Goal: Task Accomplishment & Management: Manage account settings

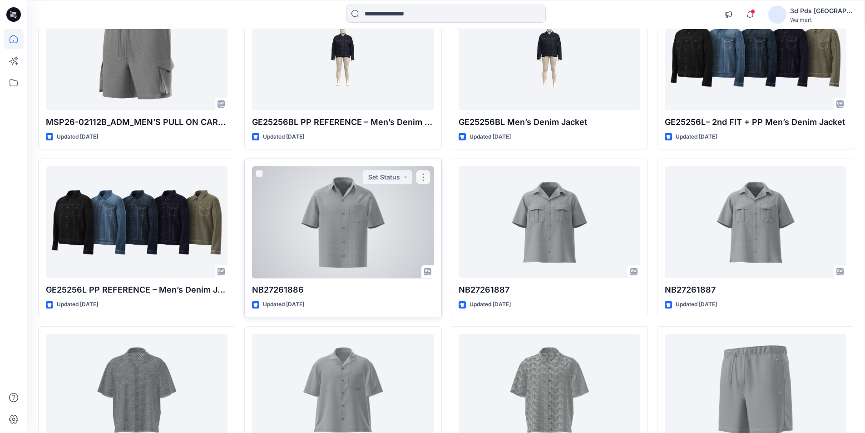
scroll to position [136, 0]
click at [344, 246] on div at bounding box center [343, 223] width 182 height 112
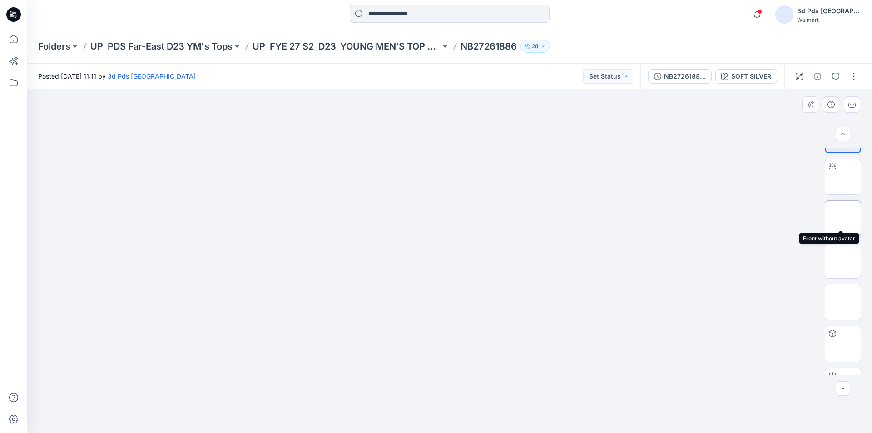
scroll to position [60, 0]
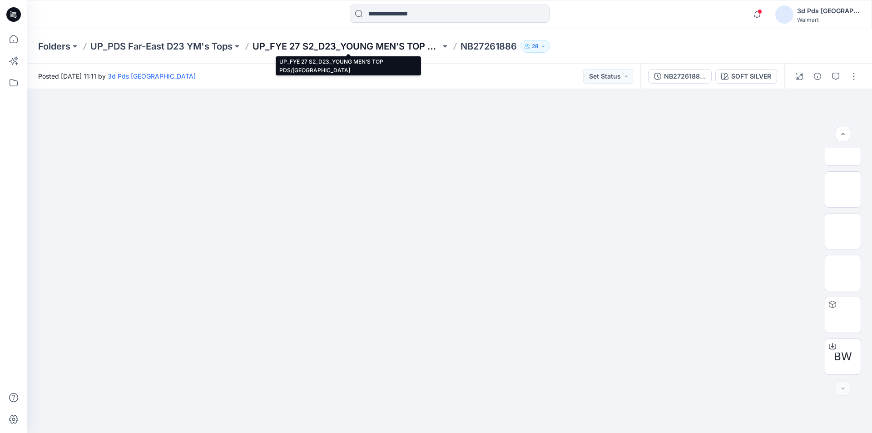
click at [385, 43] on p "UP_FYE 27 S2_D23_YOUNG MEN’S TOP PDS/[GEOGRAPHIC_DATA]" at bounding box center [347, 46] width 188 height 13
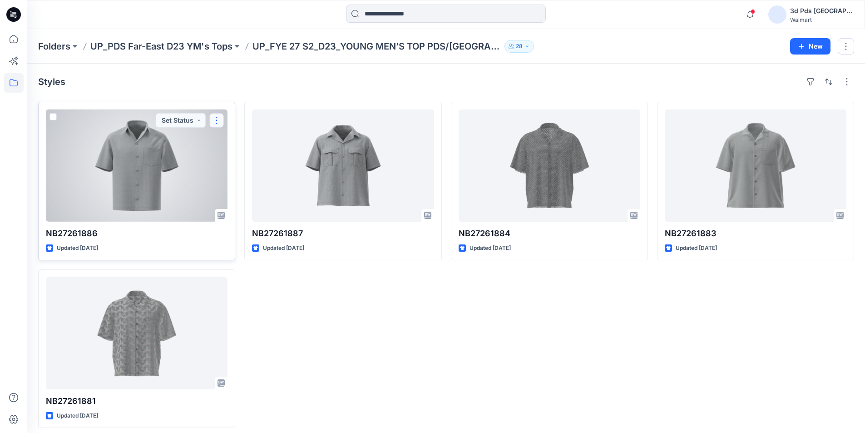
click at [216, 124] on button "button" at bounding box center [216, 120] width 15 height 15
click at [238, 175] on p "Duplicate to..." at bounding box center [248, 175] width 41 height 10
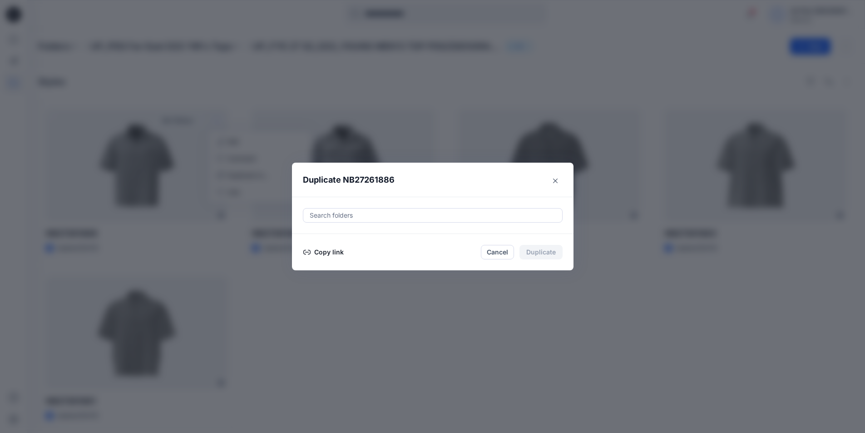
click at [351, 213] on div at bounding box center [433, 215] width 248 height 11
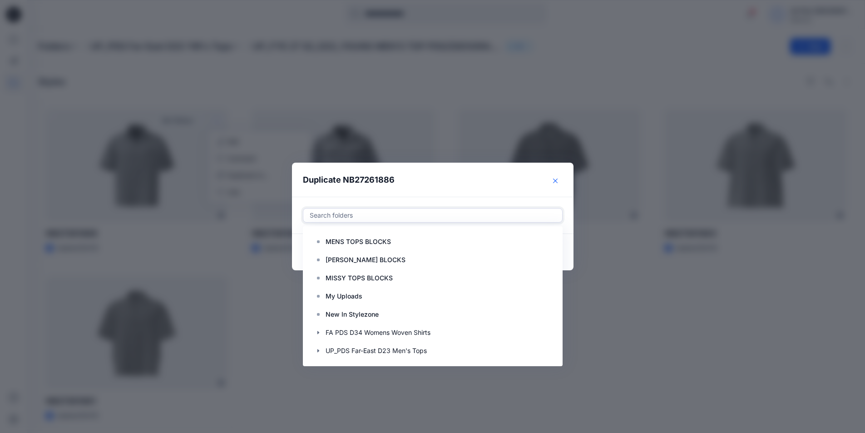
click at [557, 180] on icon "Close" at bounding box center [555, 181] width 5 height 5
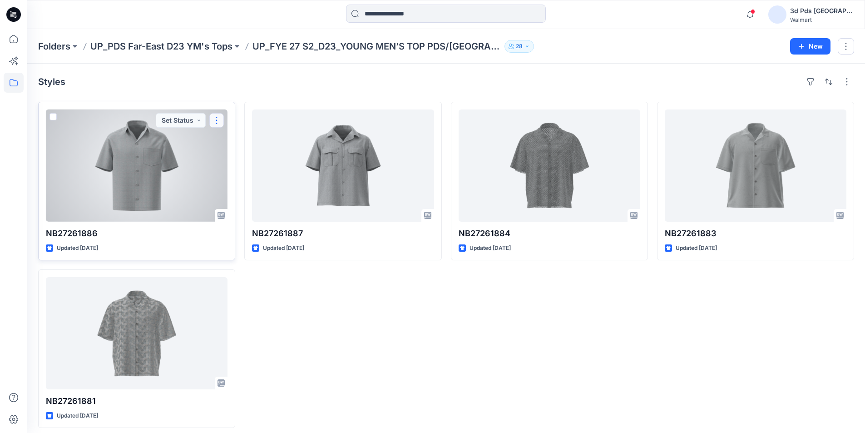
click at [218, 119] on button "button" at bounding box center [216, 120] width 15 height 15
click at [244, 175] on p "Duplicate to..." at bounding box center [248, 175] width 41 height 10
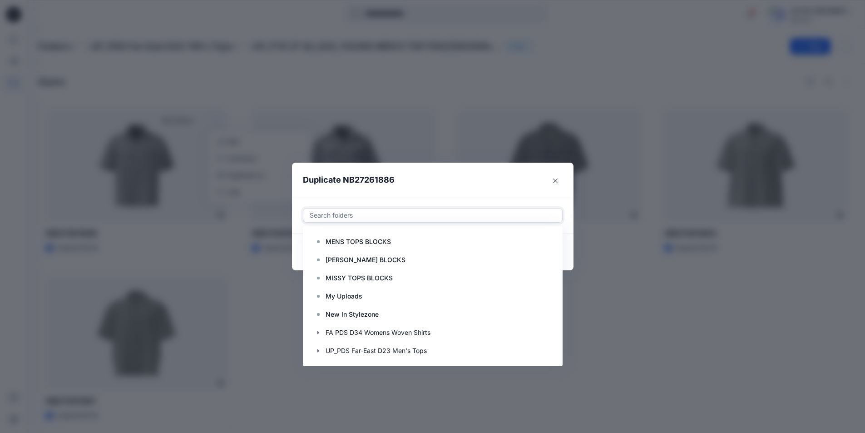
click at [354, 217] on div at bounding box center [433, 215] width 248 height 11
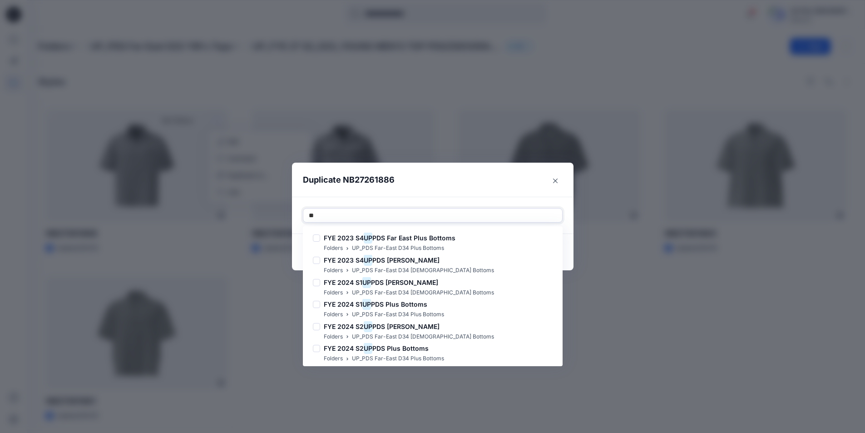
type input "***"
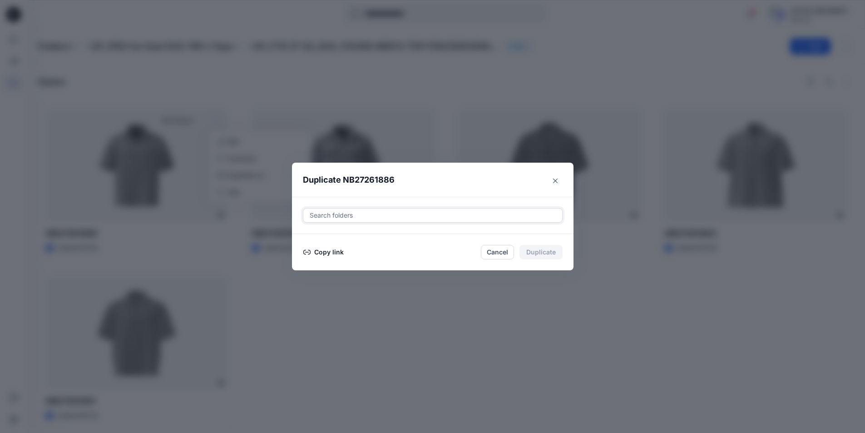
click at [371, 214] on div at bounding box center [433, 215] width 248 height 11
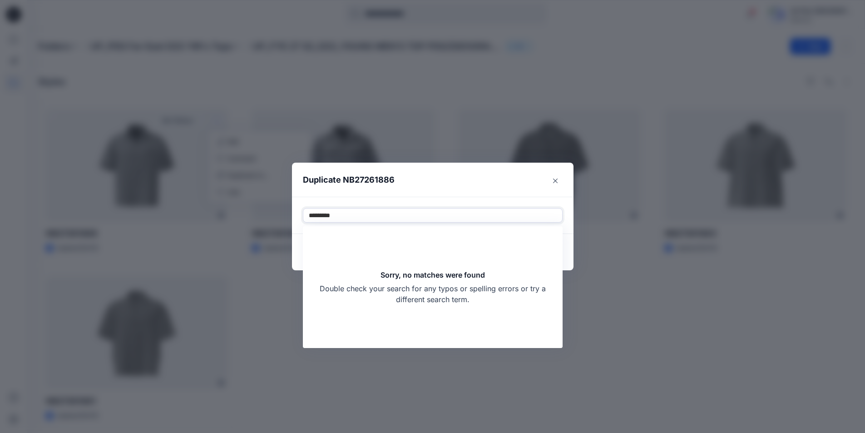
click at [333, 213] on input "*********" at bounding box center [324, 215] width 31 height 11
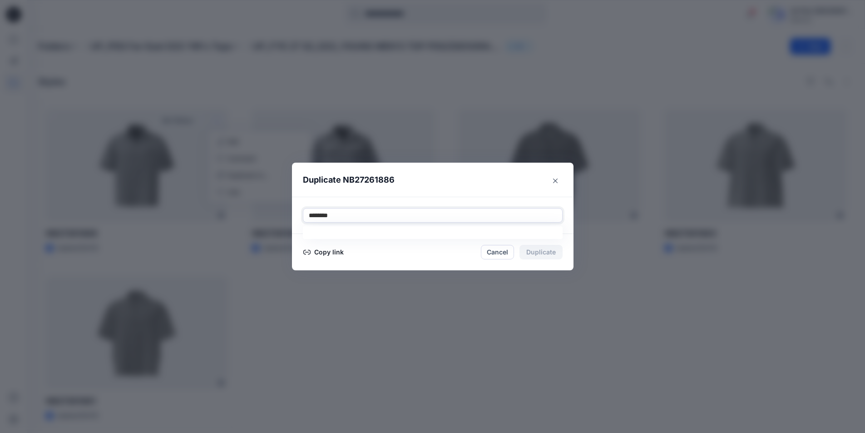
type input "*********"
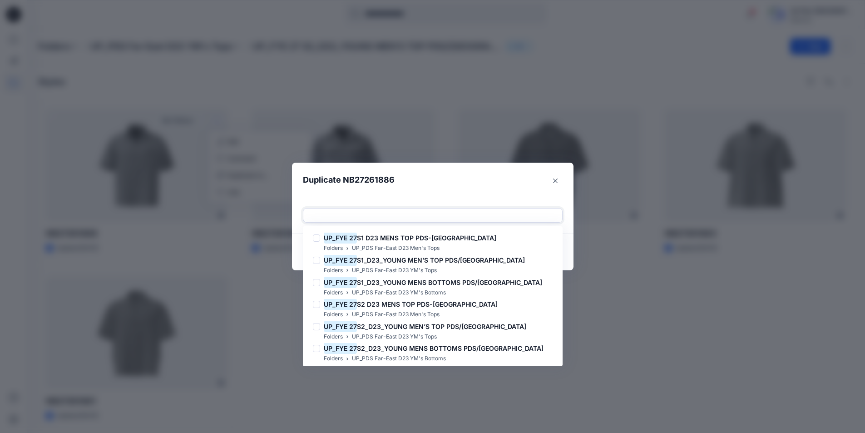
click at [356, 211] on div at bounding box center [433, 215] width 248 height 11
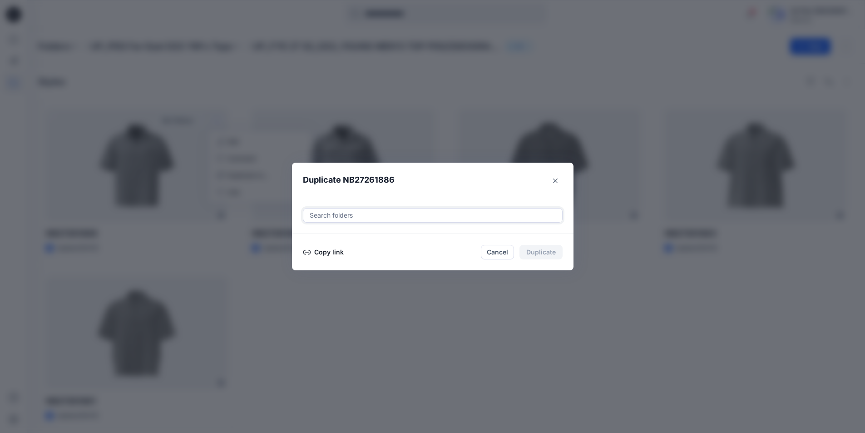
click at [310, 217] on div "Search folders" at bounding box center [432, 216] width 259 height 14
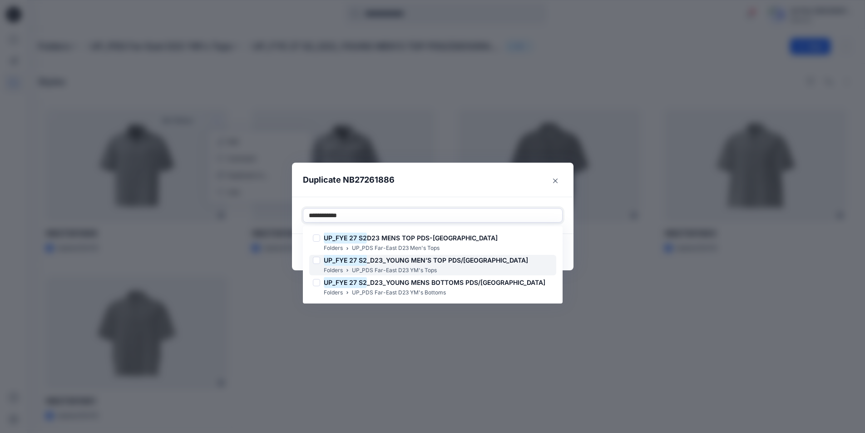
click at [410, 260] on span "_D23_YOUNG MEN’S TOP PDS/[GEOGRAPHIC_DATA]" at bounding box center [447, 260] width 161 height 8
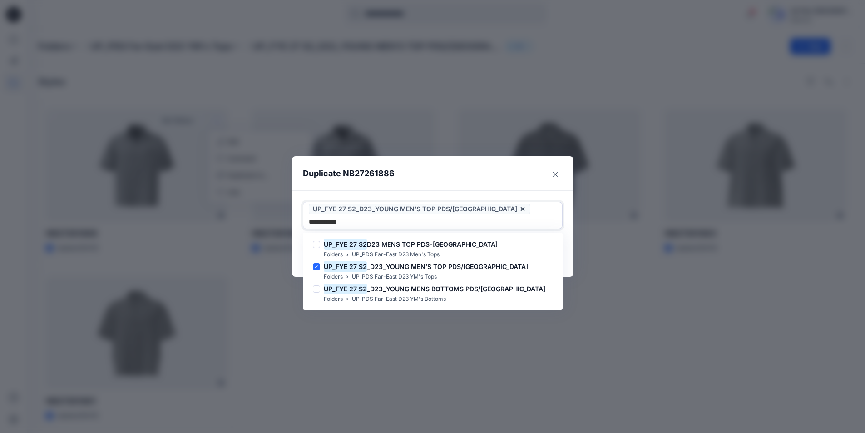
type input "**********"
click at [490, 172] on header "Duplicate NB27261886" at bounding box center [423, 173] width 263 height 35
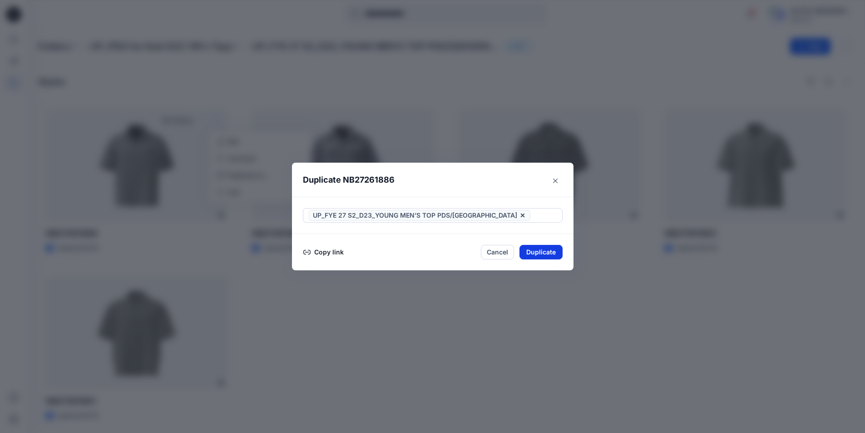
click at [548, 252] on button "Duplicate" at bounding box center [541, 252] width 43 height 15
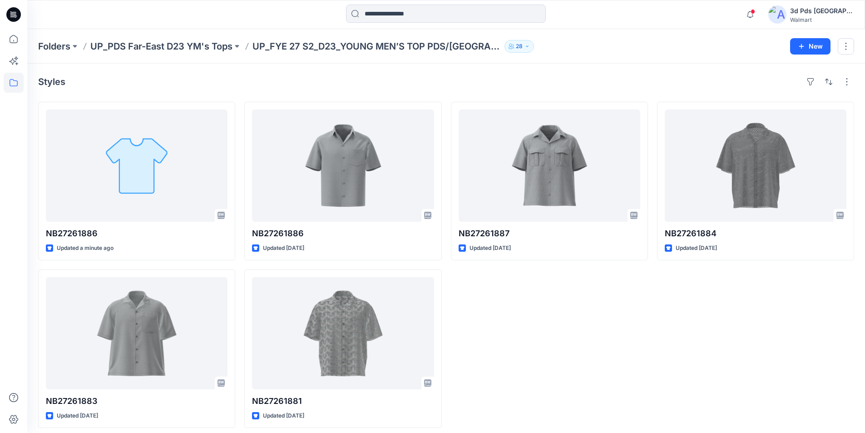
click at [377, 50] on p "UP_FYE 27 S2_D23_YOUNG MEN’S TOP PDS/[GEOGRAPHIC_DATA]" at bounding box center [377, 46] width 248 height 13
click at [329, 48] on p "UP_FYE 27 S2_D23_YOUNG MEN’S TOP PDS/[GEOGRAPHIC_DATA]" at bounding box center [377, 46] width 248 height 13
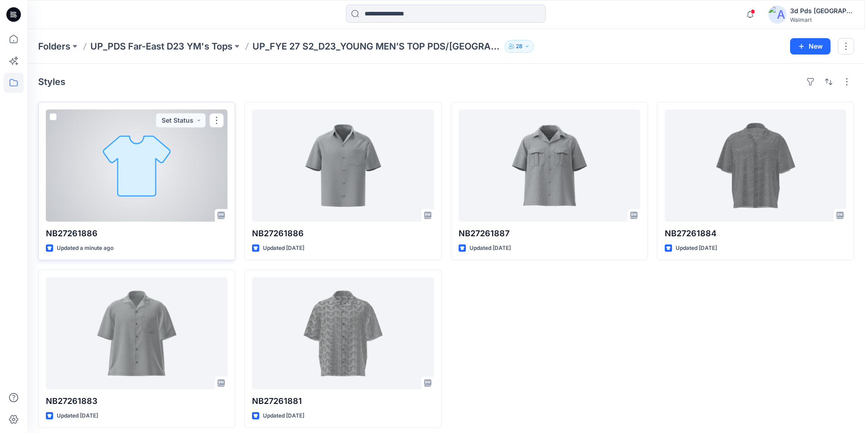
click at [193, 164] on div at bounding box center [137, 165] width 182 height 112
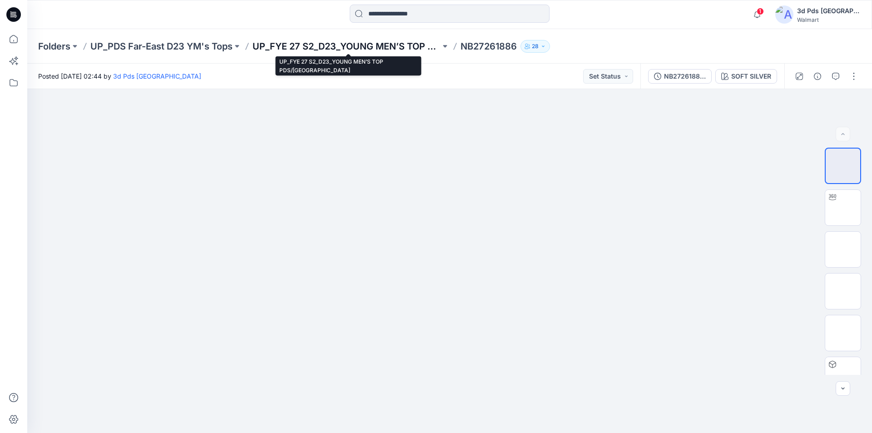
click at [365, 45] on p "UP_FYE 27 S2_D23_YOUNG MEN’S TOP PDS/[GEOGRAPHIC_DATA]" at bounding box center [347, 46] width 188 height 13
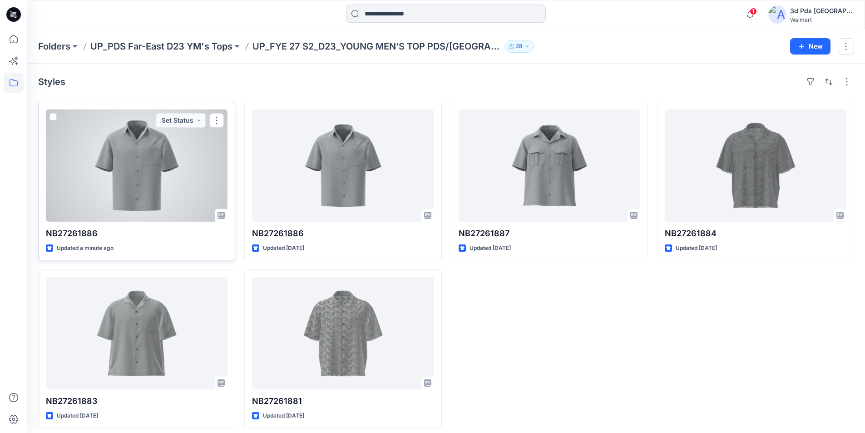
click at [124, 194] on div at bounding box center [137, 165] width 182 height 112
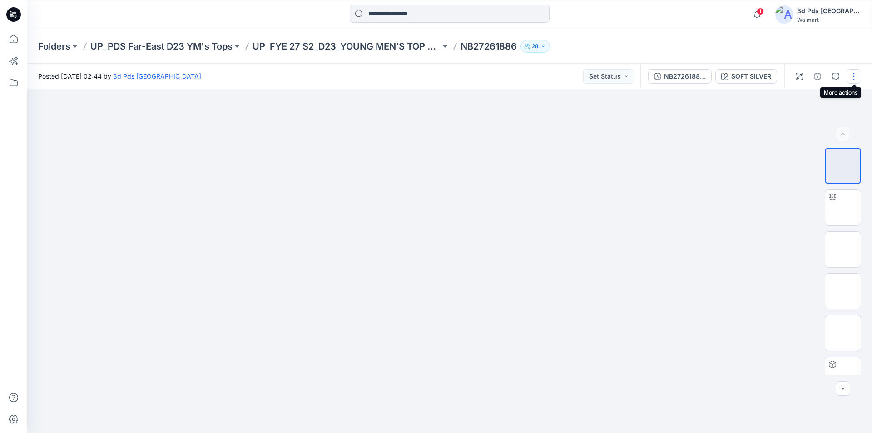
click at [857, 74] on button "button" at bounding box center [854, 76] width 15 height 15
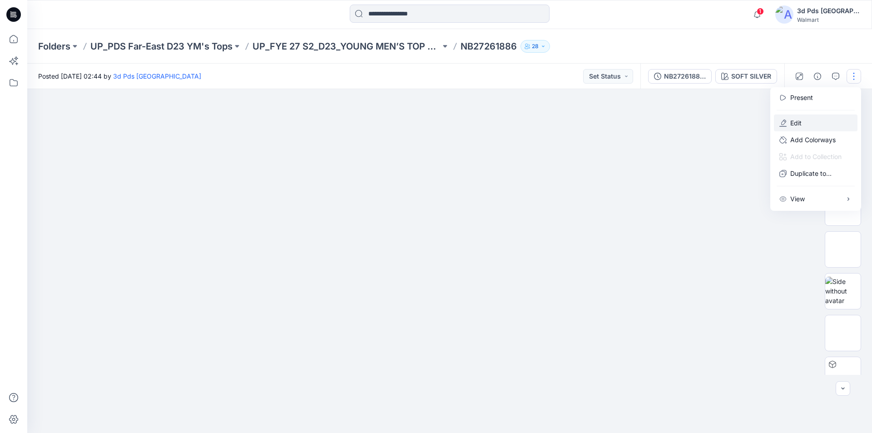
click at [803, 122] on button "Edit" at bounding box center [816, 122] width 84 height 17
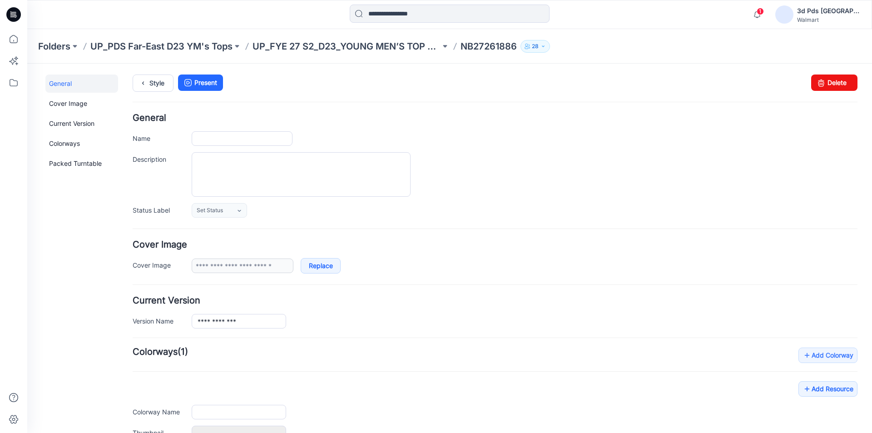
type input "**********"
drag, startPoint x: 253, startPoint y: 139, endPoint x: 163, endPoint y: 129, distance: 91.4
click at [164, 129] on div "**********" at bounding box center [495, 166] width 725 height 104
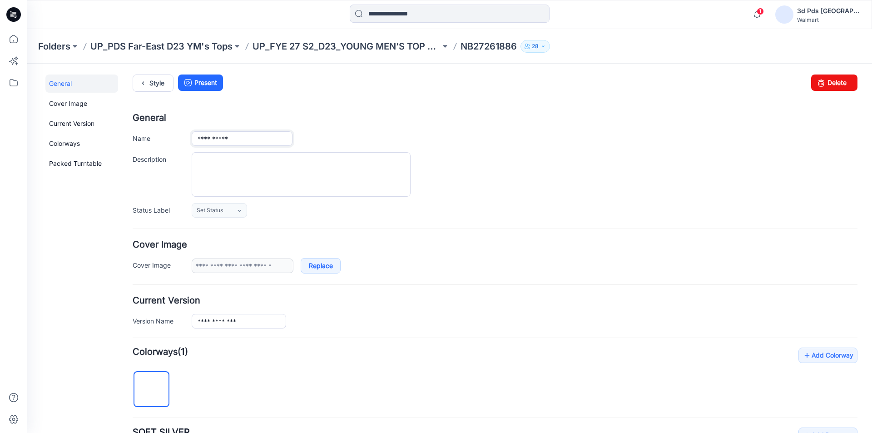
paste input "*****"
type input "**********"
click at [466, 147] on div "**********" at bounding box center [495, 166] width 725 height 104
click at [377, 48] on p "UP_FYE 27 S2_D23_YOUNG MEN’S TOP PDS/FAR EAST" at bounding box center [347, 46] width 188 height 13
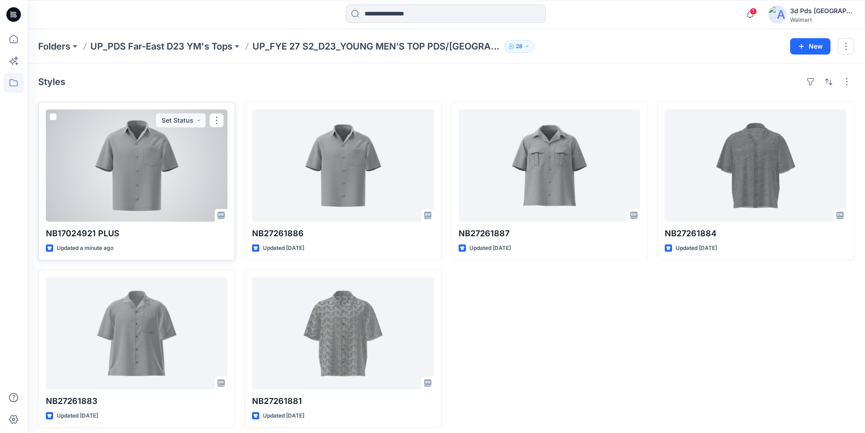
click at [151, 184] on div at bounding box center [137, 165] width 182 height 112
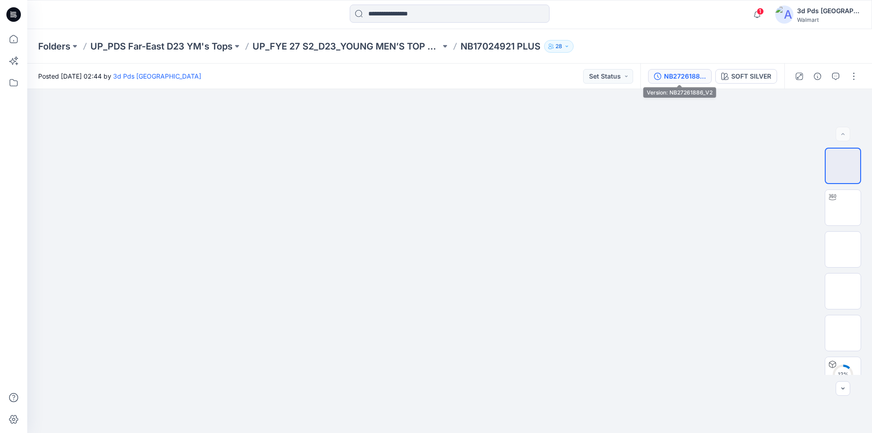
click at [684, 79] on div "NB27261886_V2" at bounding box center [685, 76] width 42 height 10
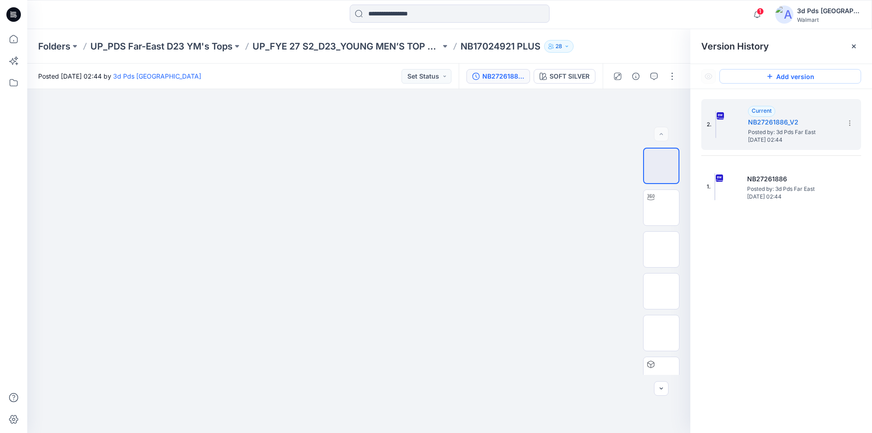
click at [769, 77] on icon at bounding box center [769, 76] width 7 height 7
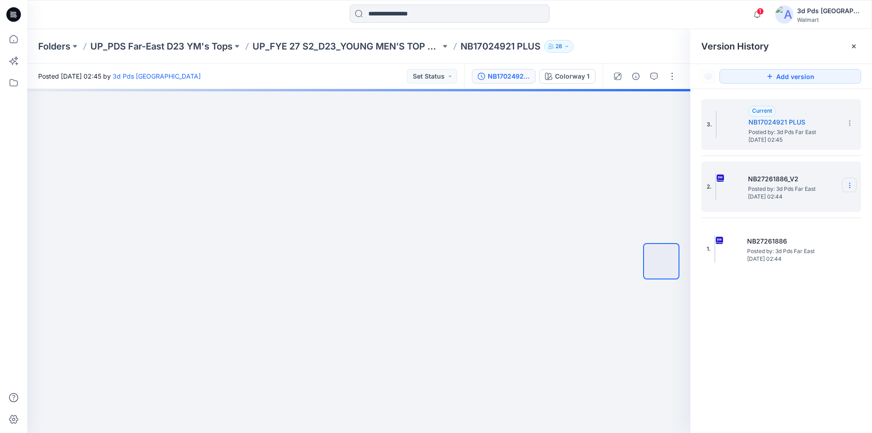
click at [851, 186] on icon at bounding box center [849, 185] width 7 height 7
click at [795, 278] on span "Delete Version" at bounding box center [787, 279] width 43 height 11
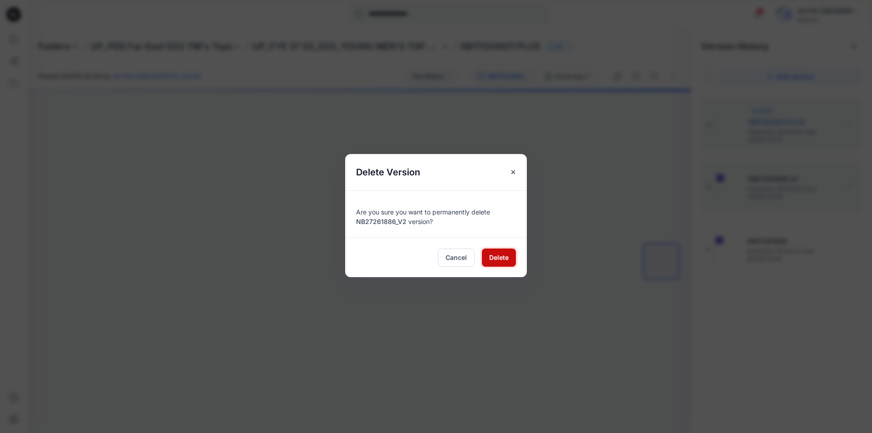
click at [506, 256] on span "Delete" at bounding box center [499, 258] width 20 height 10
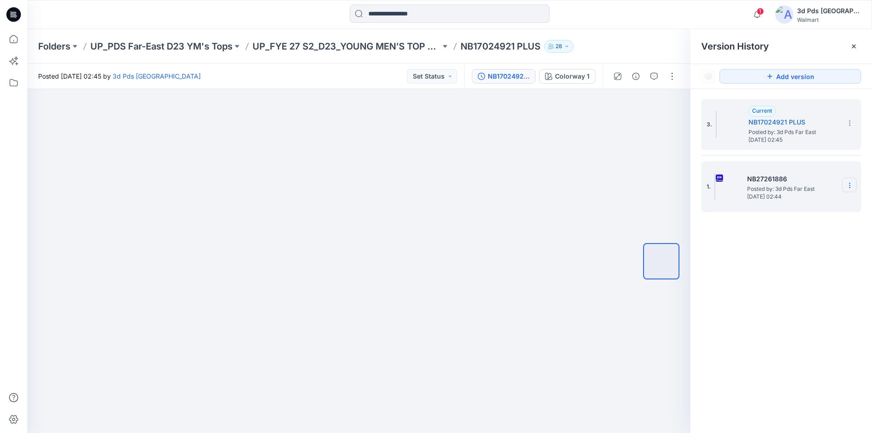
click at [849, 184] on icon at bounding box center [849, 185] width 7 height 7
click at [781, 279] on span "Delete Version" at bounding box center [787, 279] width 43 height 11
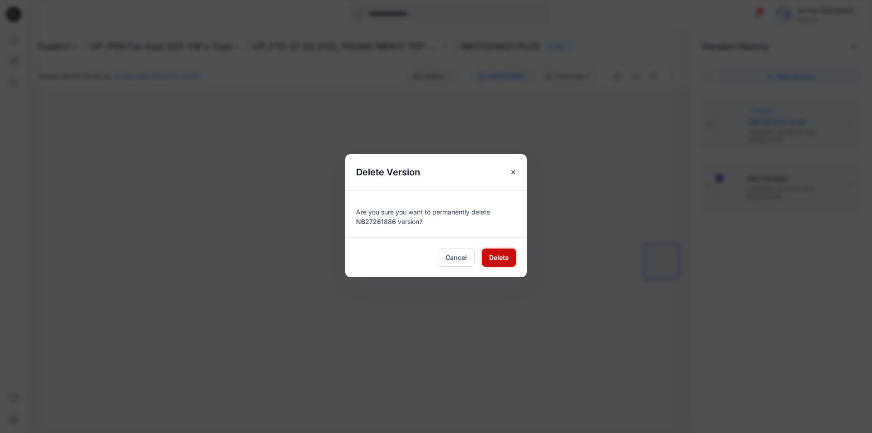
click at [495, 253] on span "Delete" at bounding box center [499, 258] width 20 height 10
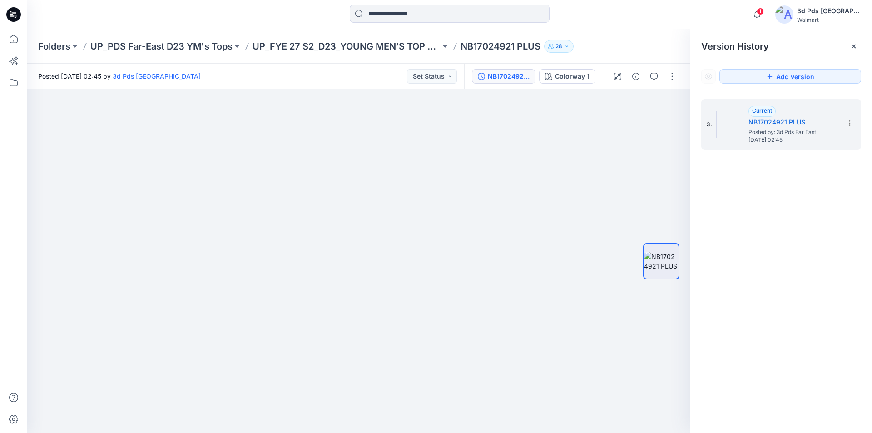
click at [765, 256] on div "3. Current NB17024921 PLUS Posted by: 3d Pds Far East Saturday, September 20, 2…" at bounding box center [781, 267] width 182 height 357
click at [590, 80] on button "Colorway 1" at bounding box center [567, 76] width 56 height 15
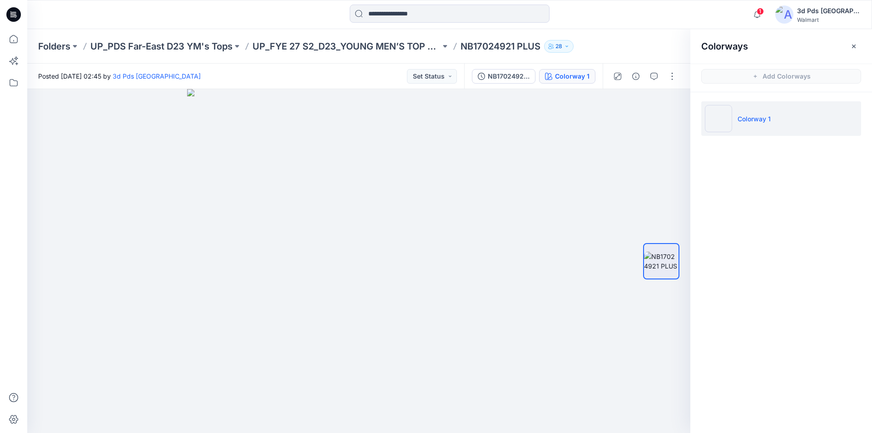
click at [760, 117] on p "Colorway 1" at bounding box center [754, 119] width 33 height 10
click at [675, 79] on button "button" at bounding box center [672, 76] width 15 height 15
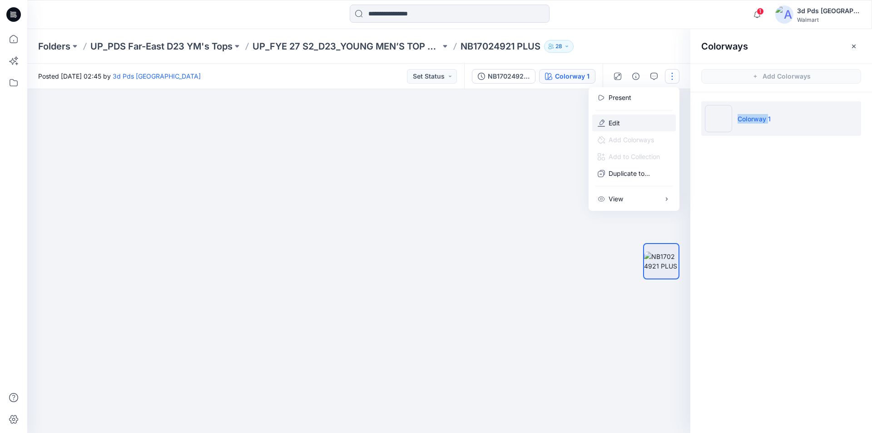
click at [616, 117] on button "Edit" at bounding box center [634, 122] width 84 height 17
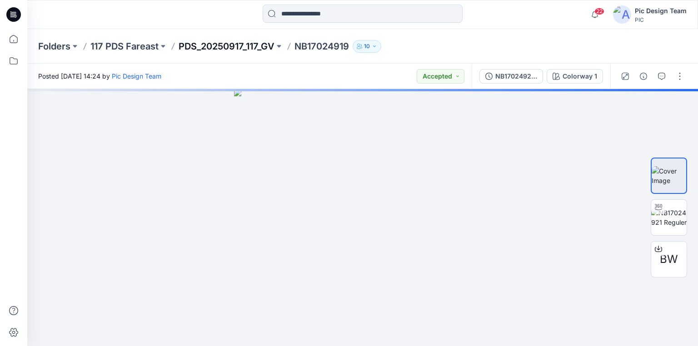
click at [256, 47] on p "PDS_20250917_117_GV" at bounding box center [227, 46] width 96 height 13
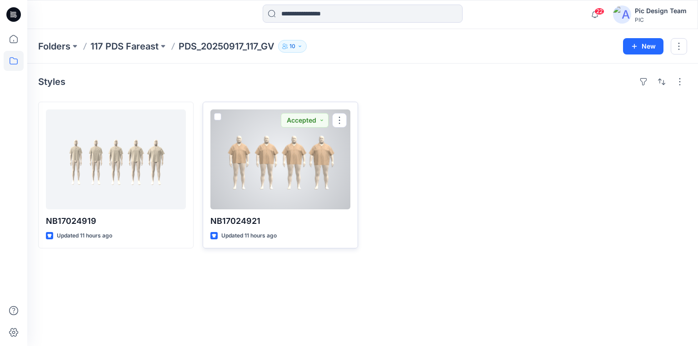
click at [254, 194] on div at bounding box center [280, 159] width 140 height 100
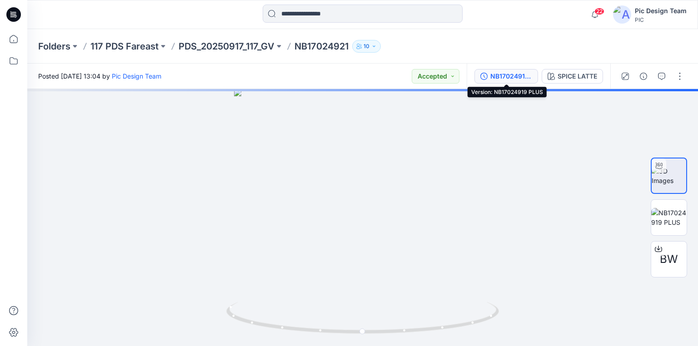
click at [511, 74] on div "NB17024919 PLUS" at bounding box center [511, 76] width 42 height 10
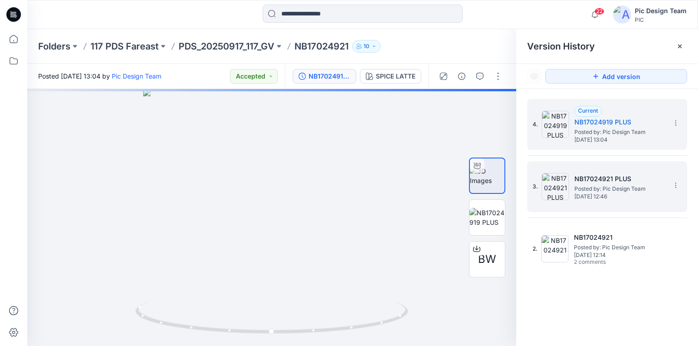
click at [596, 177] on h5 "NB17024921 PLUS" at bounding box center [619, 179] width 91 height 11
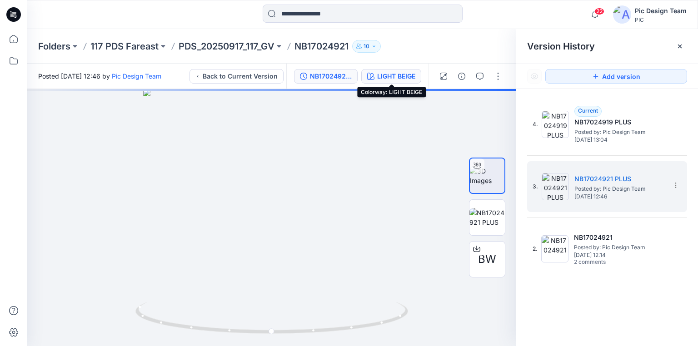
drag, startPoint x: 378, startPoint y: 76, endPoint x: 398, endPoint y: 74, distance: 20.5
click at [398, 74] on div "LIGHT BEIGE" at bounding box center [396, 76] width 38 height 10
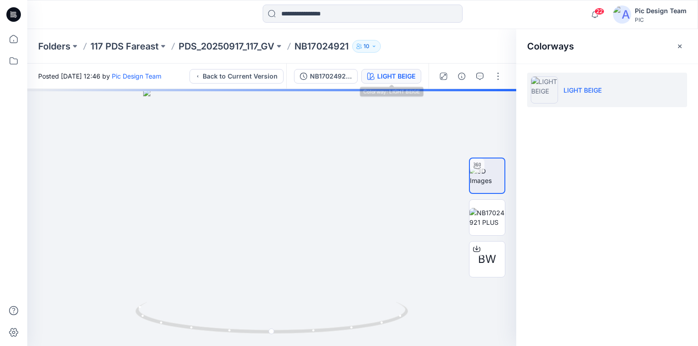
click at [404, 74] on div "LIGHT BEIGE" at bounding box center [396, 76] width 38 height 10
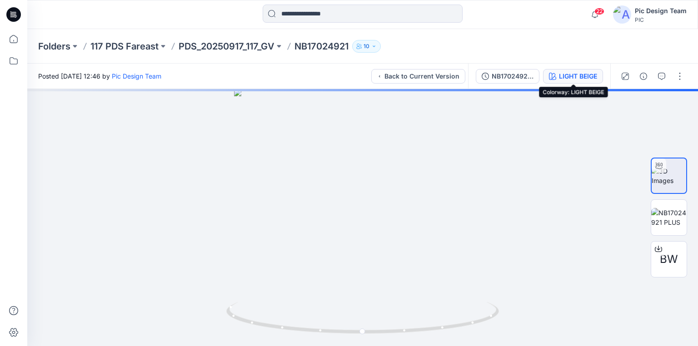
click at [566, 73] on div "LIGHT BEIGE" at bounding box center [578, 76] width 38 height 10
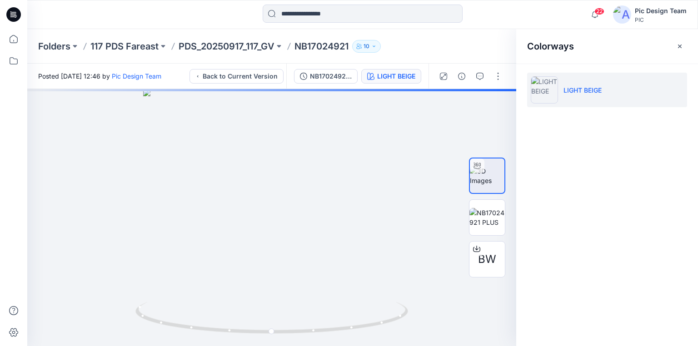
click at [587, 89] on p "LIGHT BEIGE" at bounding box center [582, 90] width 38 height 10
click at [575, 88] on p "LIGHT BEIGE" at bounding box center [582, 90] width 38 height 10
copy p "LIGHT BEIGE"
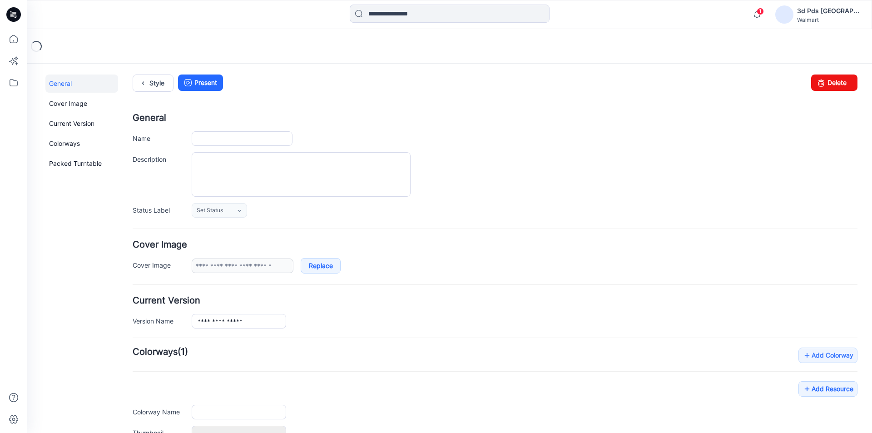
type input "**********"
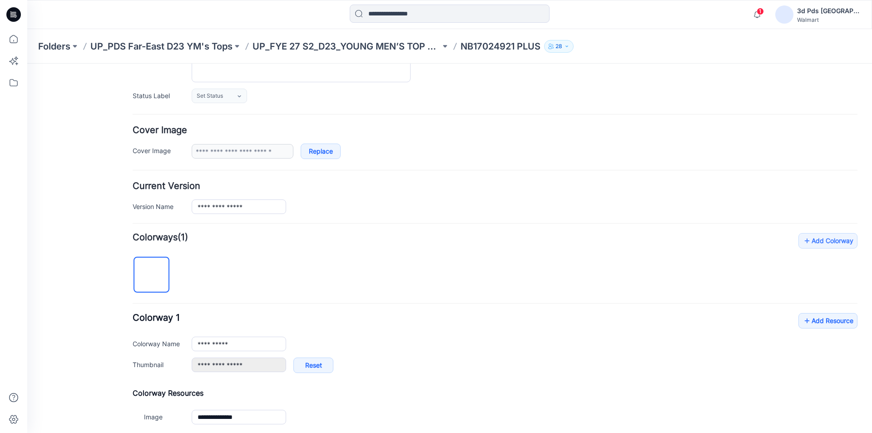
scroll to position [136, 0]
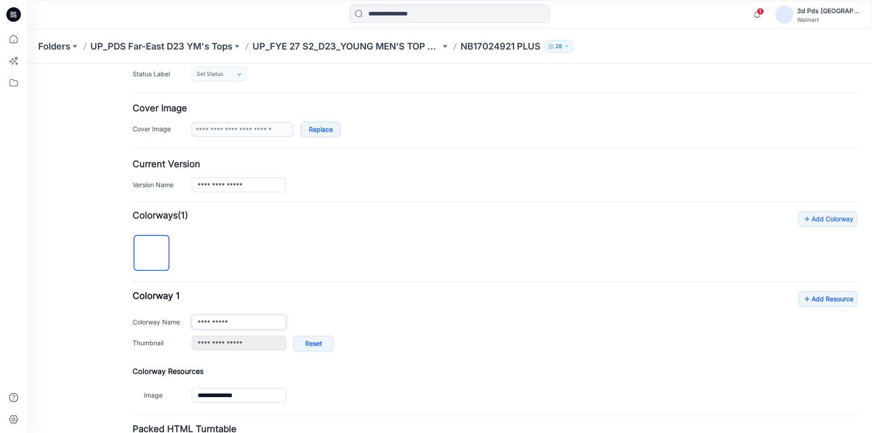
drag, startPoint x: 238, startPoint y: 322, endPoint x: 173, endPoint y: 324, distance: 65.5
click at [173, 324] on div "**********" at bounding box center [495, 322] width 725 height 15
paste input "*"
type input "**********"
click at [337, 286] on div "**********" at bounding box center [495, 308] width 725 height 194
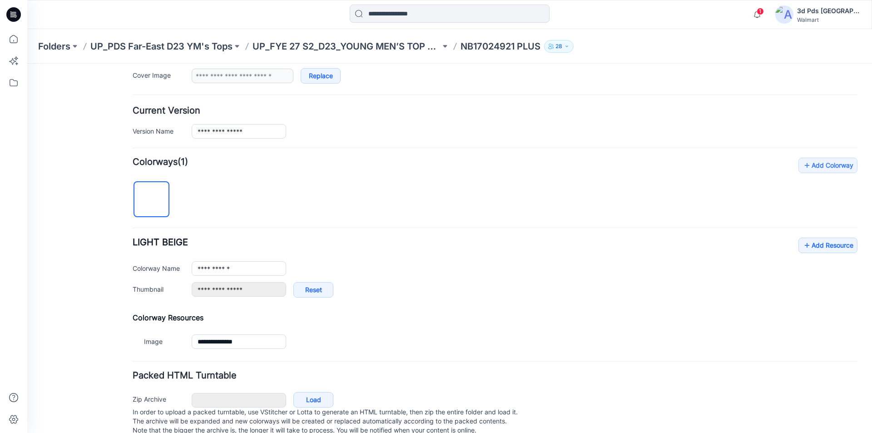
scroll to position [213, 0]
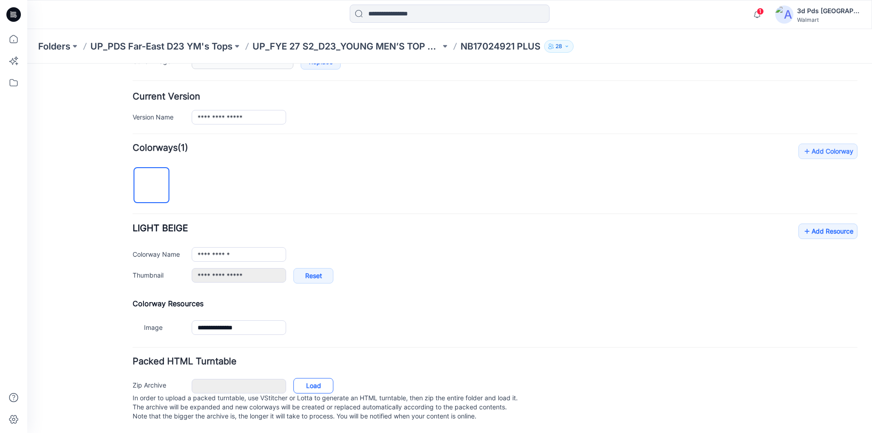
click at [311, 378] on link "Load" at bounding box center [313, 385] width 40 height 15
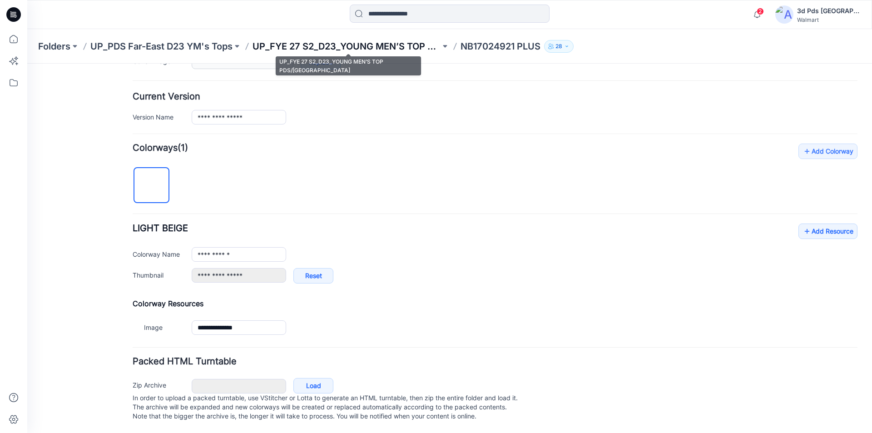
click at [397, 49] on p "UP_FYE 27 S2_D23_YOUNG MEN’S TOP PDS/[GEOGRAPHIC_DATA]" at bounding box center [347, 46] width 188 height 13
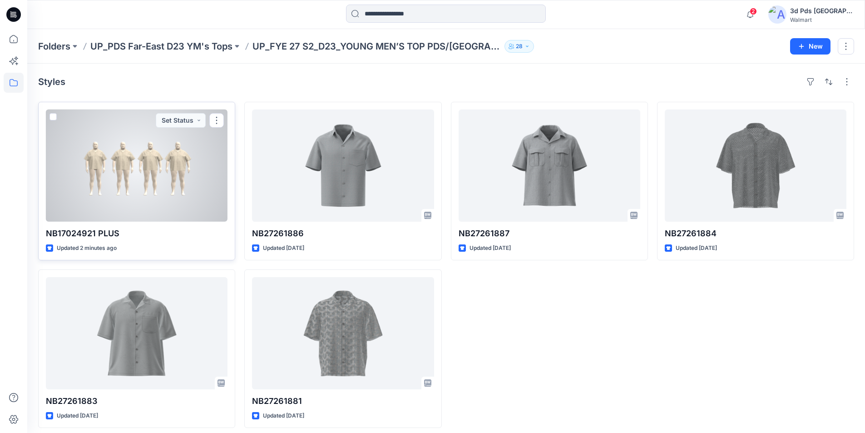
click at [148, 188] on div at bounding box center [137, 165] width 182 height 112
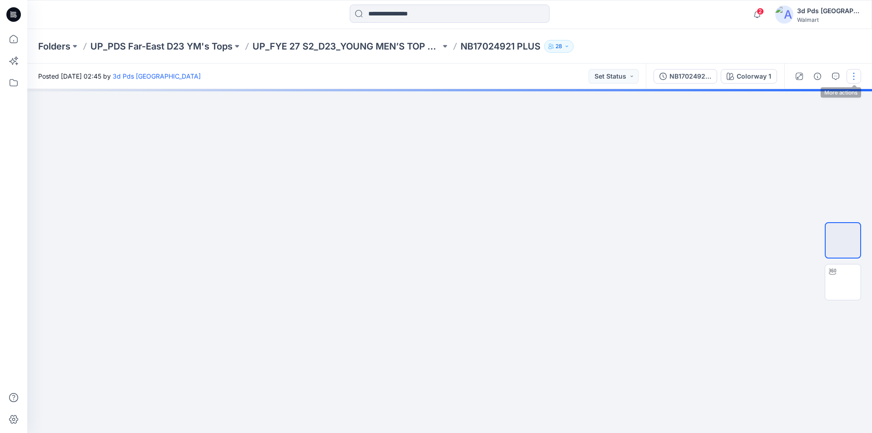
click at [852, 78] on button "button" at bounding box center [854, 76] width 15 height 15
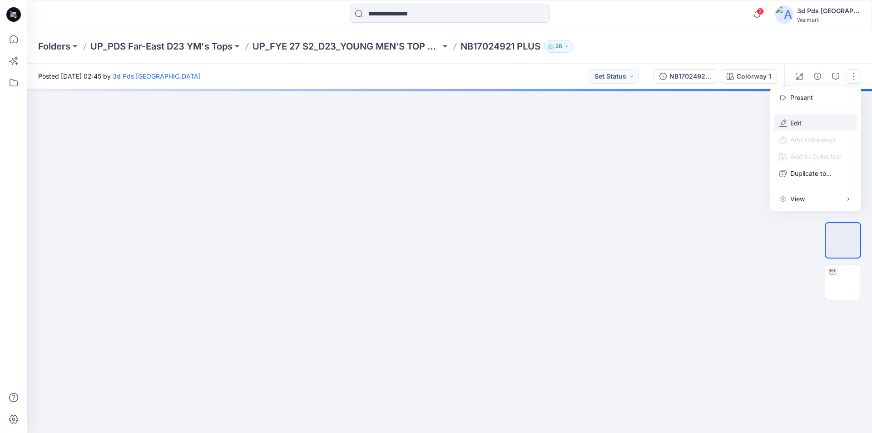
click at [797, 124] on p "Edit" at bounding box center [795, 123] width 11 height 10
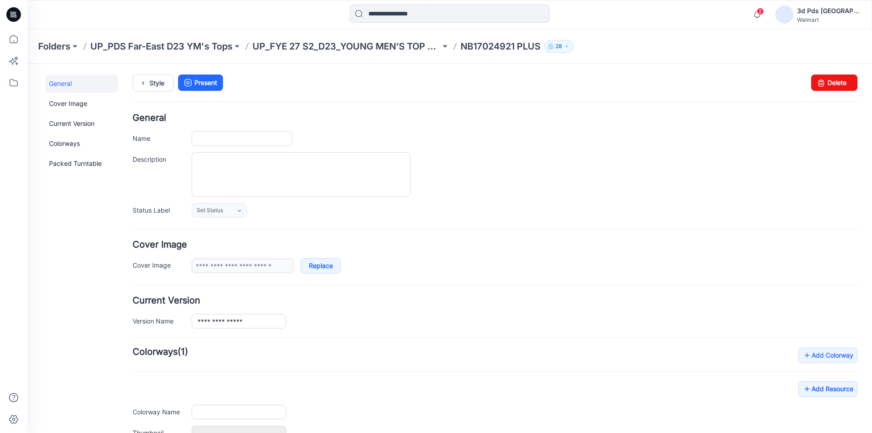
type input "**********"
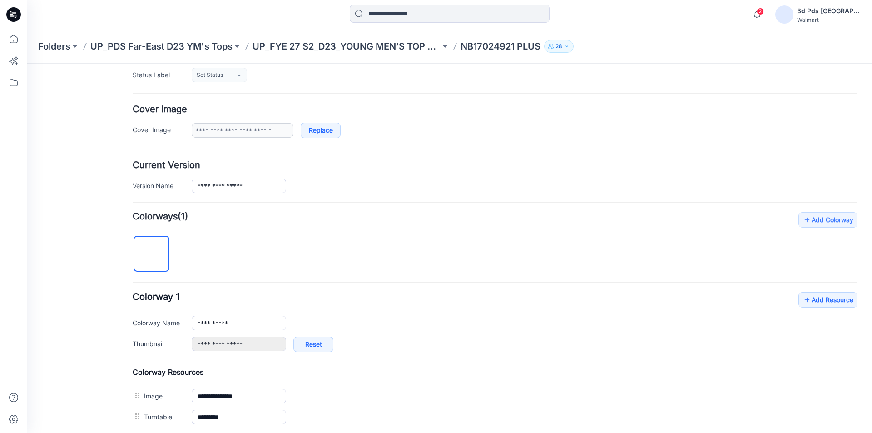
scroll to position [136, 0]
drag, startPoint x: 244, startPoint y: 326, endPoint x: 183, endPoint y: 319, distance: 62.2
click at [183, 319] on div "**********" at bounding box center [495, 322] width 725 height 15
paste input "*"
type input "**********"
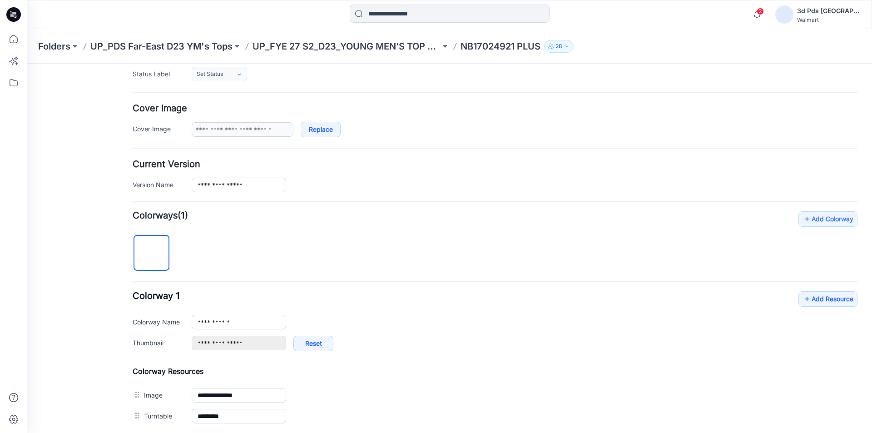
click at [263, 273] on div "**********" at bounding box center [495, 318] width 725 height 215
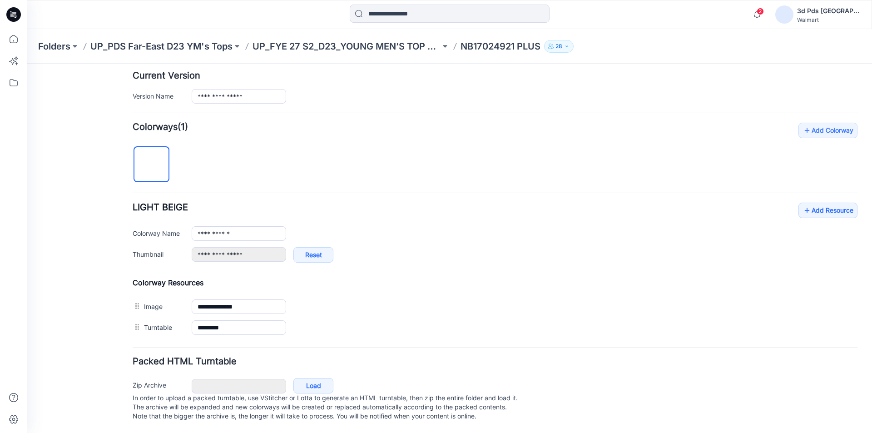
scroll to position [234, 0]
click at [92, 318] on div "General Cover Image Current Version Colorways Packed Turntable" at bounding box center [81, 141] width 73 height 583
click at [803, 203] on icon at bounding box center [807, 210] width 9 height 15
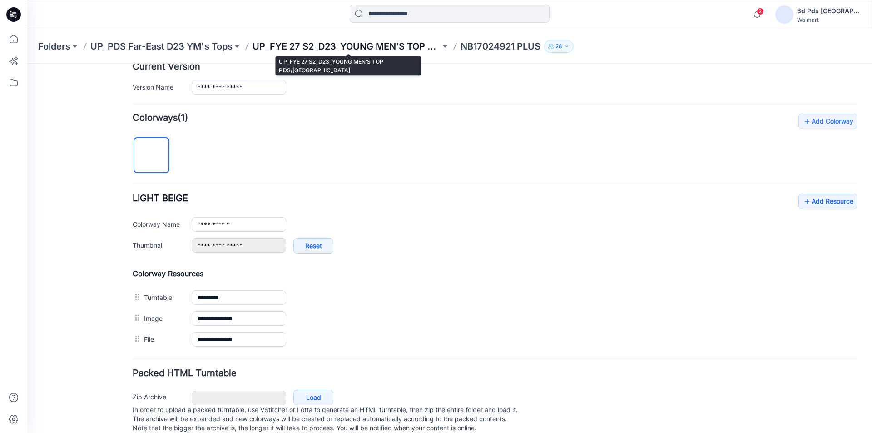
click at [357, 50] on p "UP_FYE 27 S2_D23_YOUNG MEN’S TOP PDS/[GEOGRAPHIC_DATA]" at bounding box center [347, 46] width 188 height 13
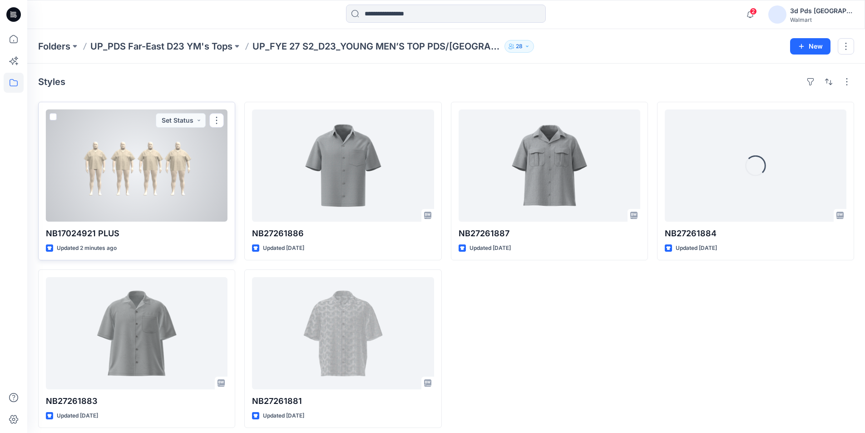
click at [157, 157] on div at bounding box center [137, 165] width 182 height 112
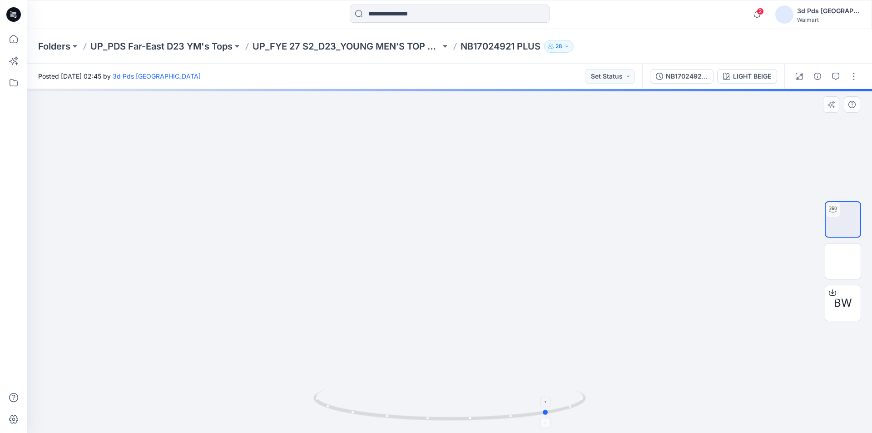
drag, startPoint x: 447, startPoint y: 419, endPoint x: 561, endPoint y: 407, distance: 115.5
click at [554, 409] on icon at bounding box center [450, 406] width 275 height 34
drag, startPoint x: 577, startPoint y: 405, endPoint x: 684, endPoint y: 343, distance: 124.0
drag, startPoint x: 437, startPoint y: 420, endPoint x: 471, endPoint y: 397, distance: 41.5
click at [472, 397] on icon at bounding box center [450, 406] width 275 height 34
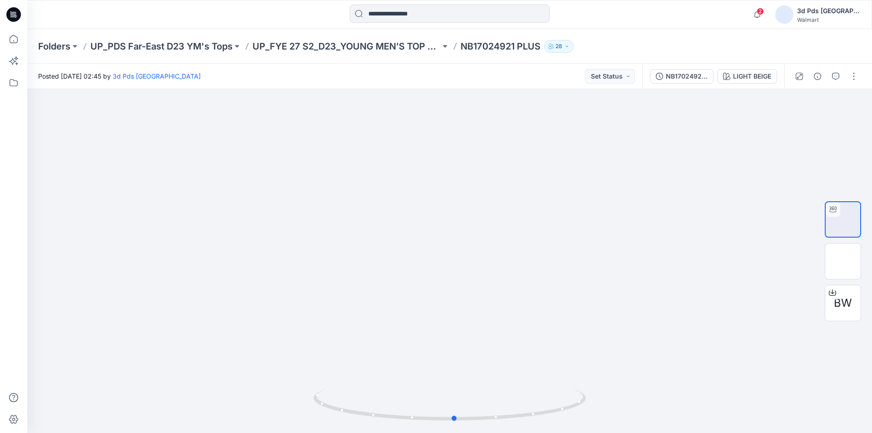
drag, startPoint x: 584, startPoint y: 403, endPoint x: 339, endPoint y: 364, distance: 248.0
click at [339, 364] on div at bounding box center [449, 261] width 845 height 344
click at [319, 47] on p "UP_FYE 27 S2_D23_YOUNG MEN’S TOP PDS/[GEOGRAPHIC_DATA]" at bounding box center [347, 46] width 188 height 13
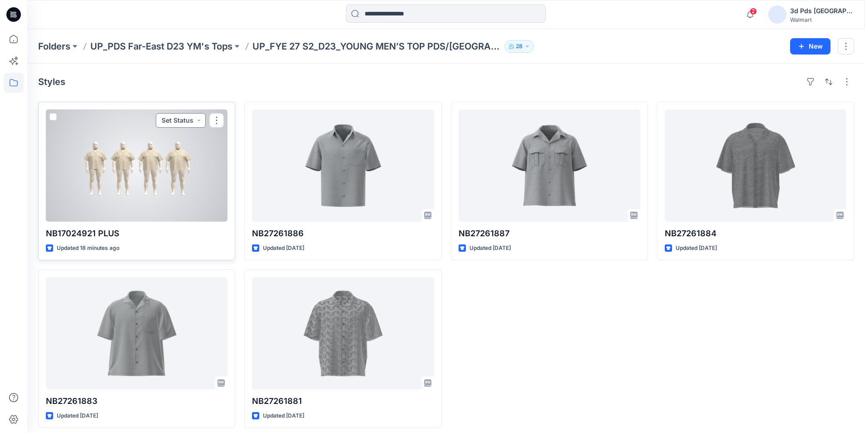
click at [199, 119] on button "Set Status" at bounding box center [181, 120] width 50 height 15
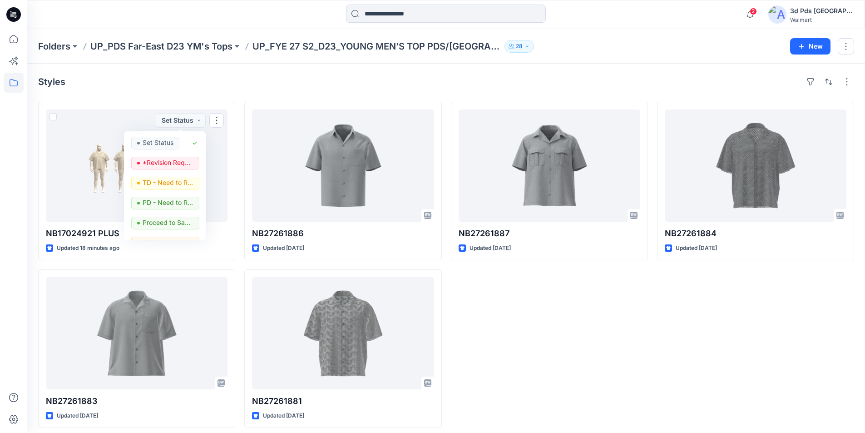
click at [177, 80] on div "Styles" at bounding box center [446, 81] width 816 height 15
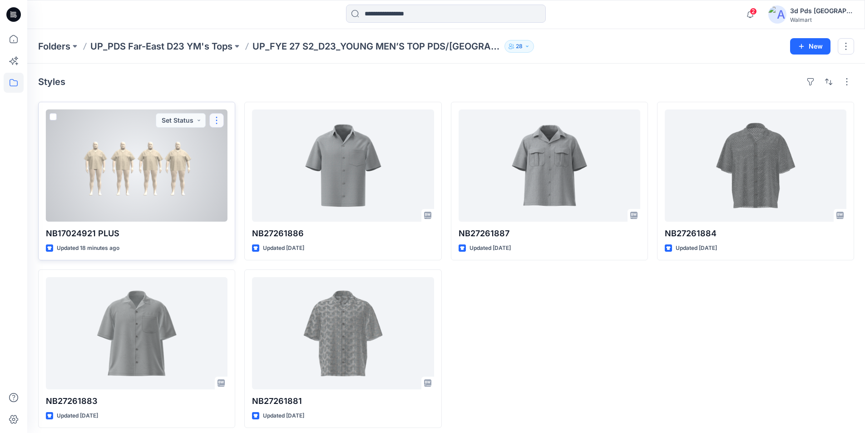
click at [211, 122] on button "button" at bounding box center [216, 120] width 15 height 15
click at [245, 173] on p "Duplicate to..." at bounding box center [248, 175] width 41 height 10
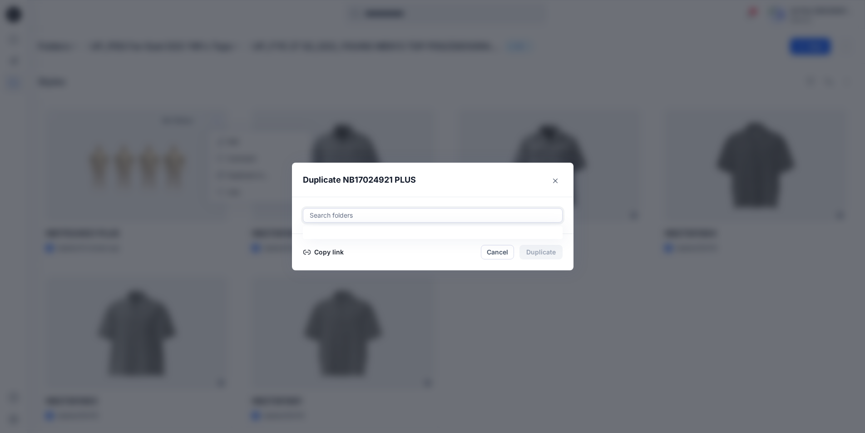
click at [318, 213] on div at bounding box center [433, 215] width 248 height 11
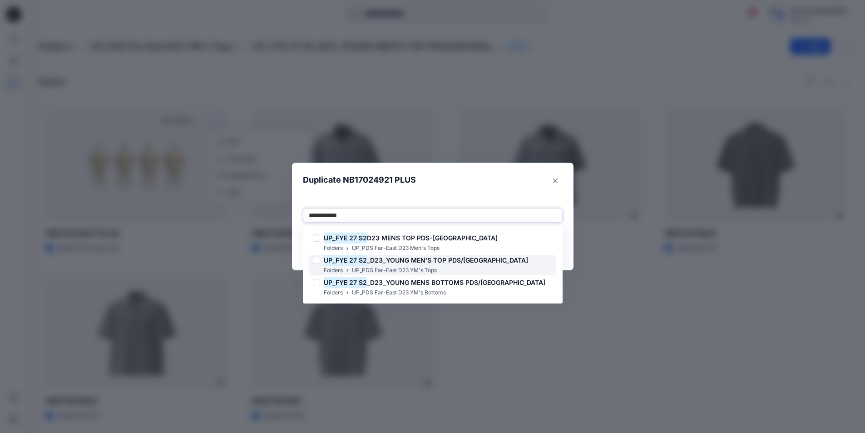
click at [433, 261] on span "_D23_YOUNG MEN’S TOP PDS/FAR EAST" at bounding box center [447, 260] width 161 height 8
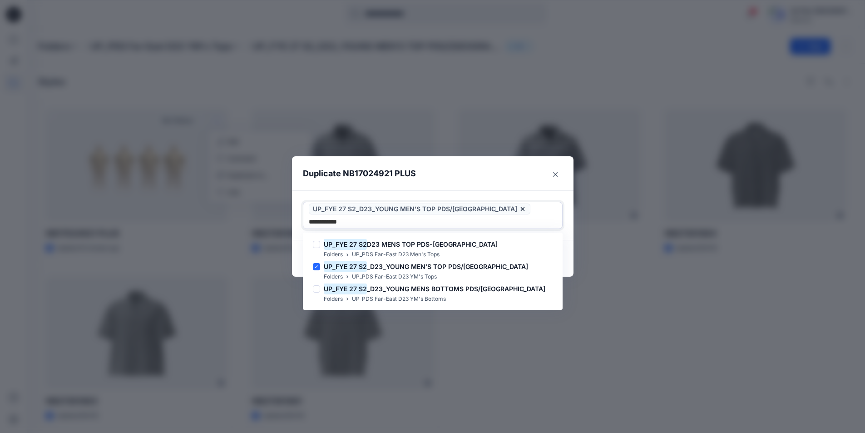
type input "**********"
click at [524, 175] on header "Duplicate NB17024921 PLUS" at bounding box center [423, 173] width 263 height 35
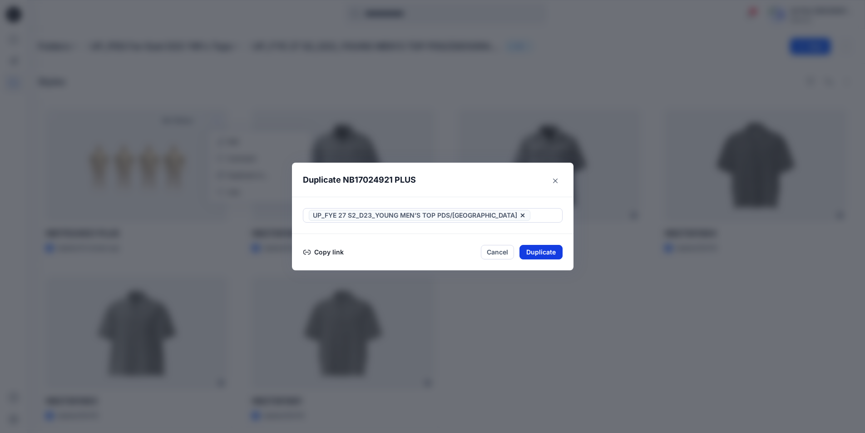
click at [548, 251] on button "Duplicate" at bounding box center [541, 252] width 43 height 15
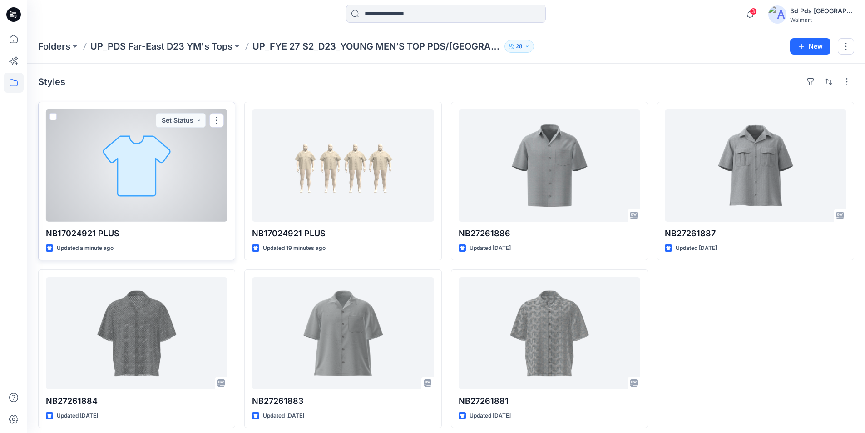
click at [120, 194] on div at bounding box center [137, 165] width 182 height 112
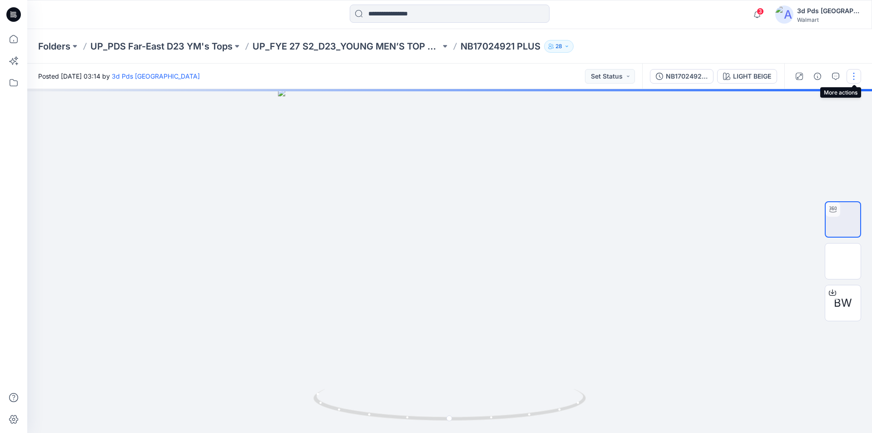
click at [854, 80] on button "button" at bounding box center [854, 76] width 15 height 15
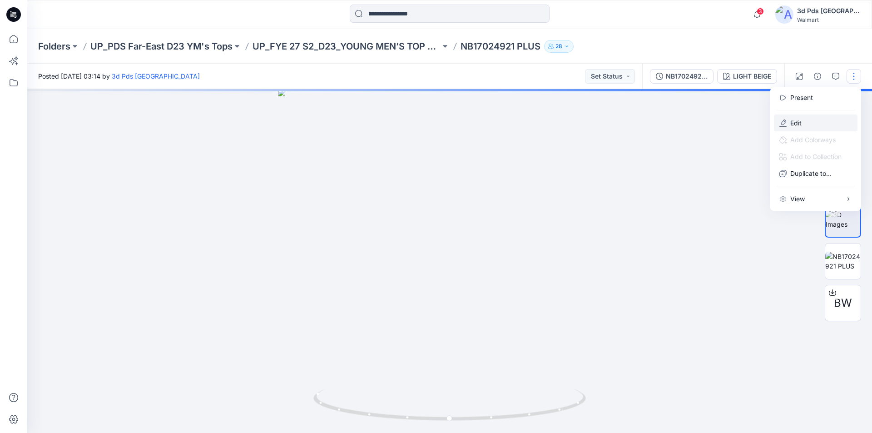
click at [799, 123] on p "Edit" at bounding box center [795, 123] width 11 height 10
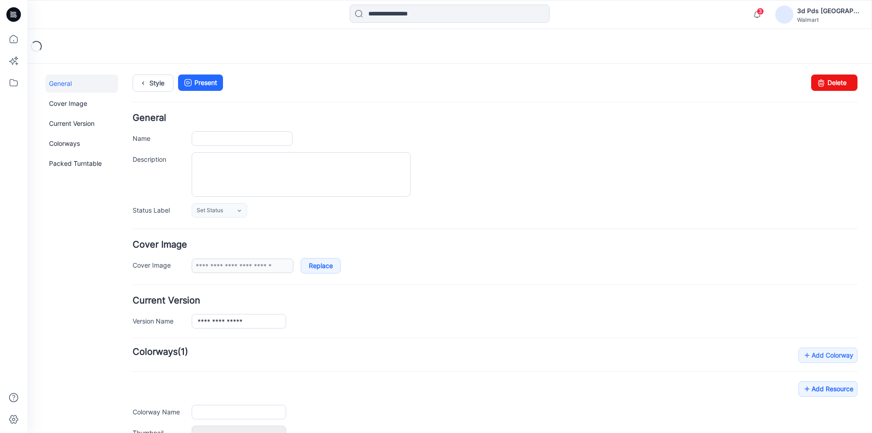
type input "**********"
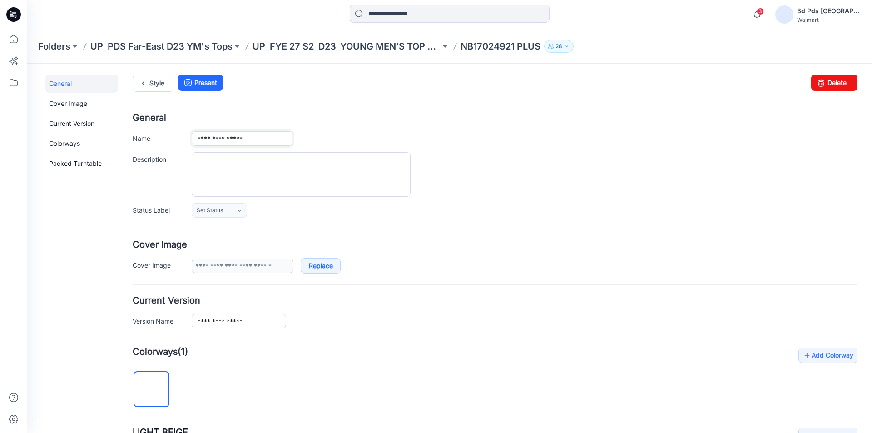
drag, startPoint x: 267, startPoint y: 135, endPoint x: 159, endPoint y: 132, distance: 108.6
click at [159, 132] on div "**********" at bounding box center [495, 138] width 725 height 15
paste input "text"
type input "**********"
click at [369, 121] on h4 "General" at bounding box center [495, 118] width 725 height 9
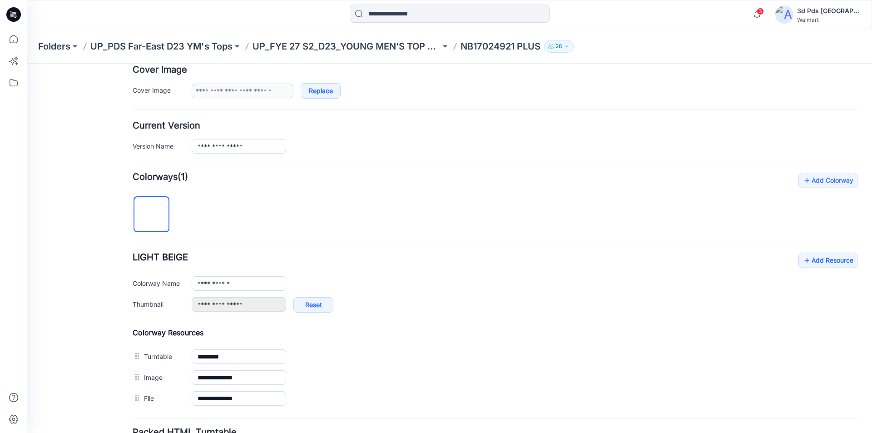
scroll to position [73, 0]
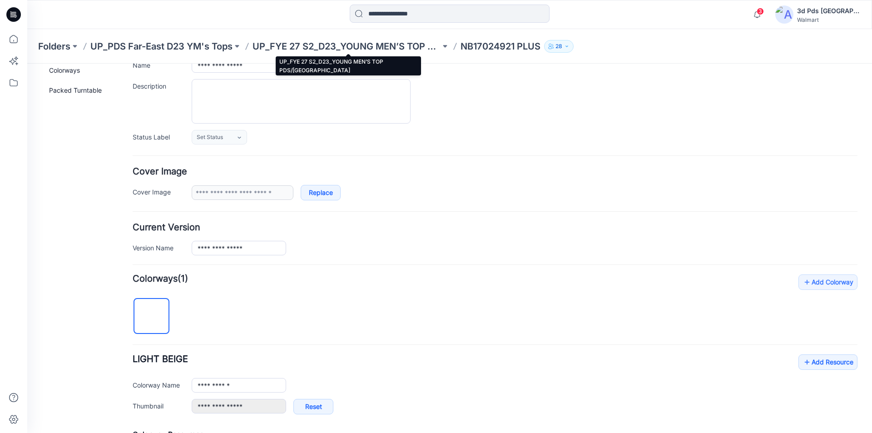
click at [331, 42] on p "UP_FYE 27 S2_D23_YOUNG MEN’S TOP PDS/[GEOGRAPHIC_DATA]" at bounding box center [347, 46] width 188 height 13
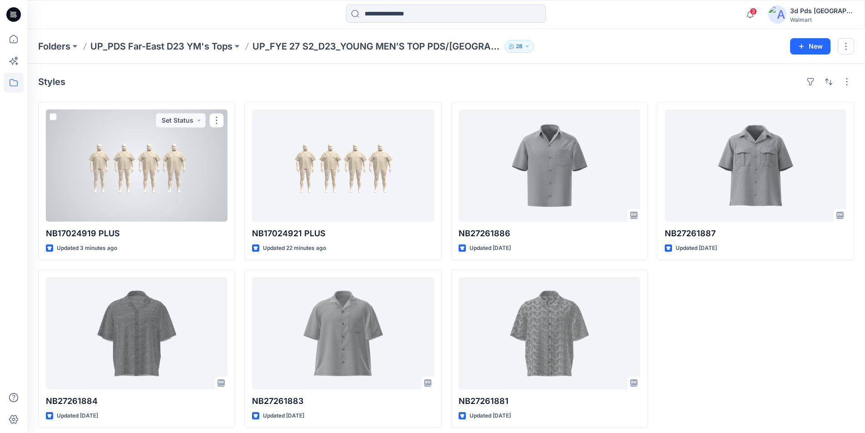
click at [134, 175] on div at bounding box center [137, 165] width 182 height 112
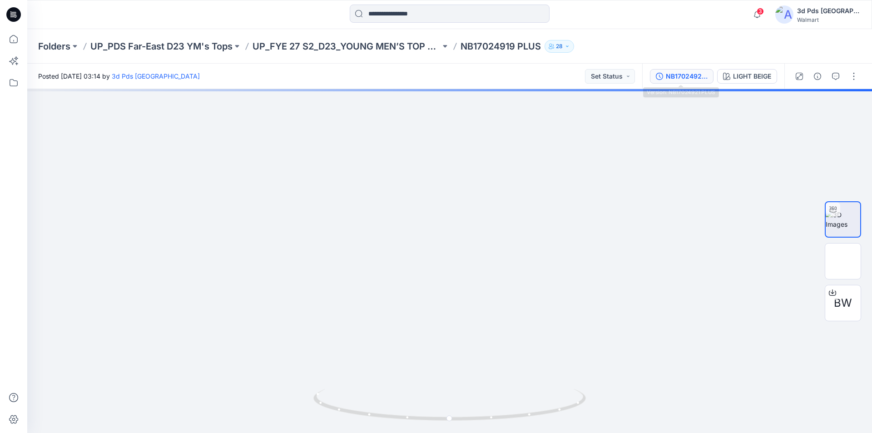
click at [690, 76] on div "NB17024921 PLUS" at bounding box center [687, 76] width 42 height 10
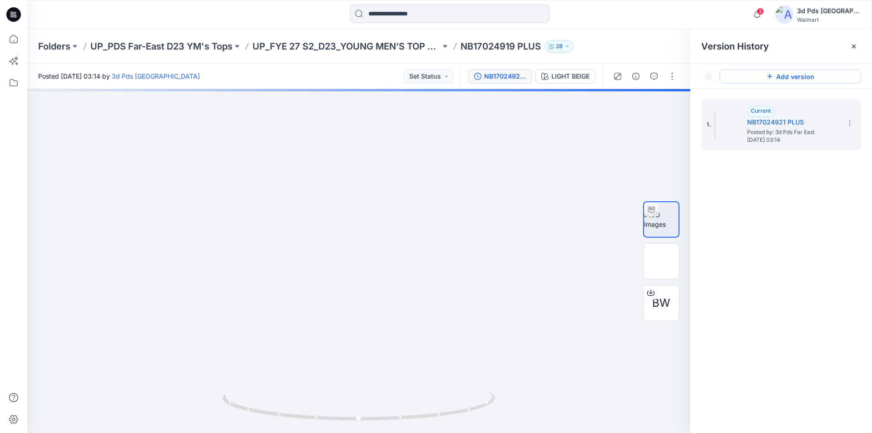
click at [771, 75] on icon at bounding box center [770, 76] width 5 height 5
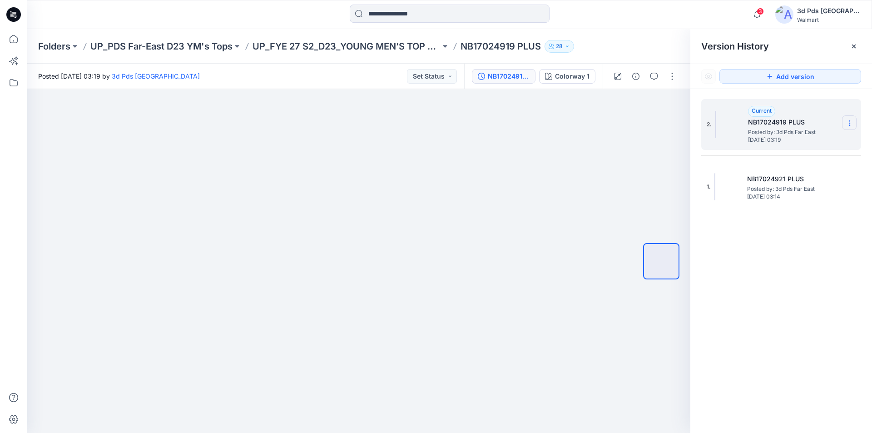
click at [854, 121] on section at bounding box center [849, 122] width 15 height 15
click at [810, 279] on div "2. Current NB17024919 PLUS Posted by: 3d Pds Far East Saturday, September 20, 2…" at bounding box center [781, 267] width 182 height 357
click at [671, 76] on button "button" at bounding box center [672, 76] width 15 height 15
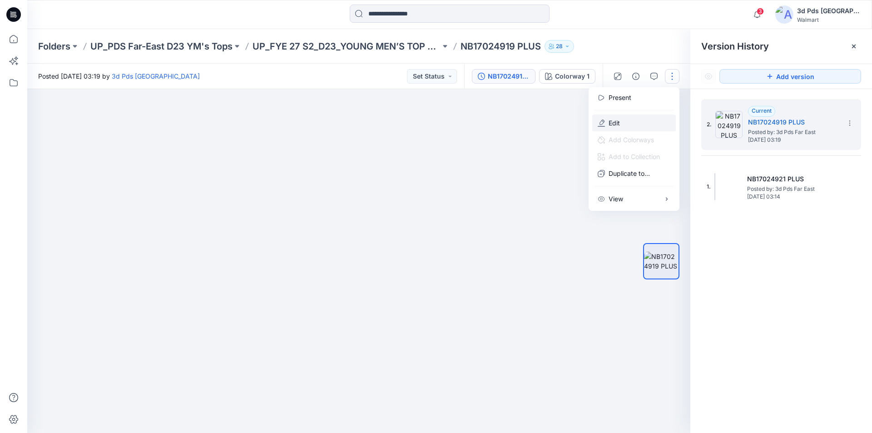
click at [618, 121] on p "Edit" at bounding box center [614, 123] width 11 height 10
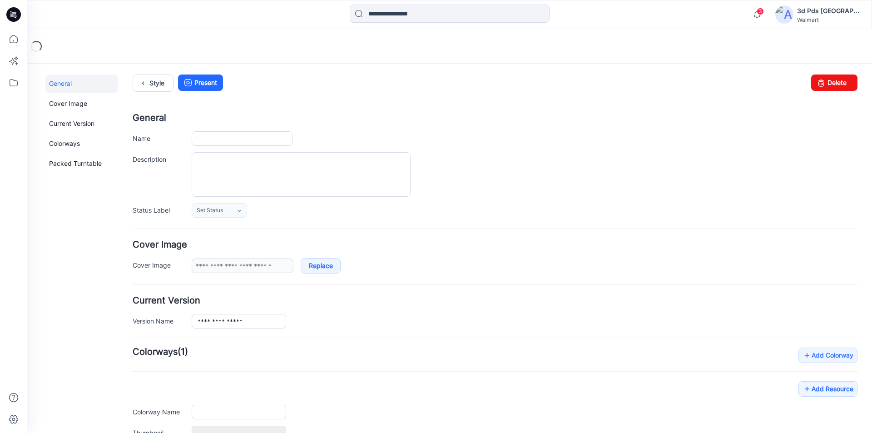
type input "**********"
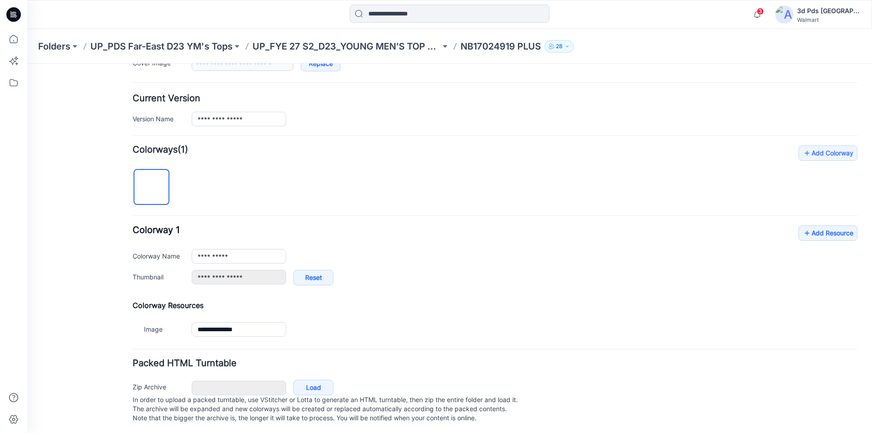
scroll to position [213, 0]
click at [313, 378] on link "Load" at bounding box center [313, 385] width 40 height 15
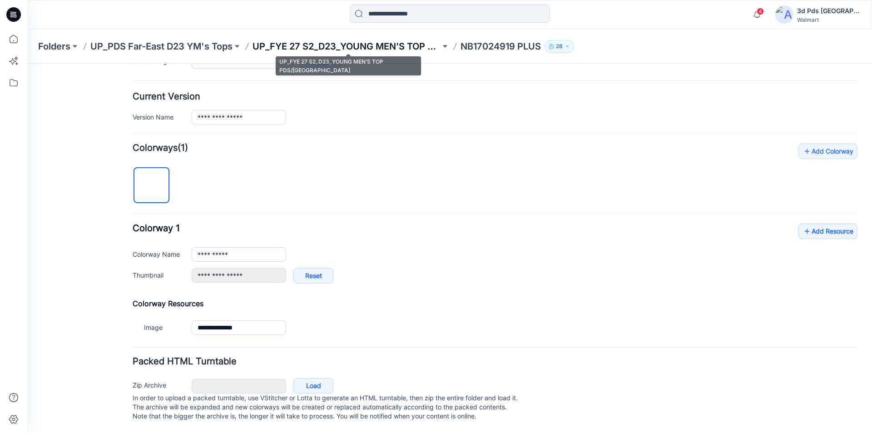
click at [331, 46] on p "UP_FYE 27 S2_D23_YOUNG MEN’S TOP PDS/[GEOGRAPHIC_DATA]" at bounding box center [347, 46] width 188 height 13
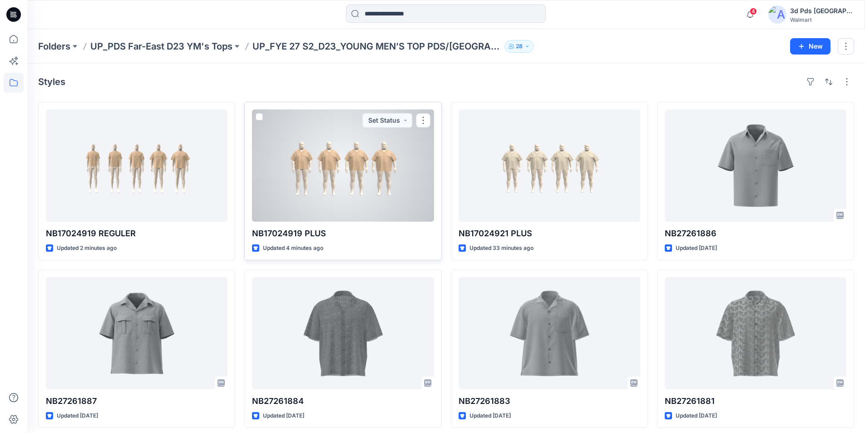
click at [361, 200] on div at bounding box center [343, 165] width 182 height 112
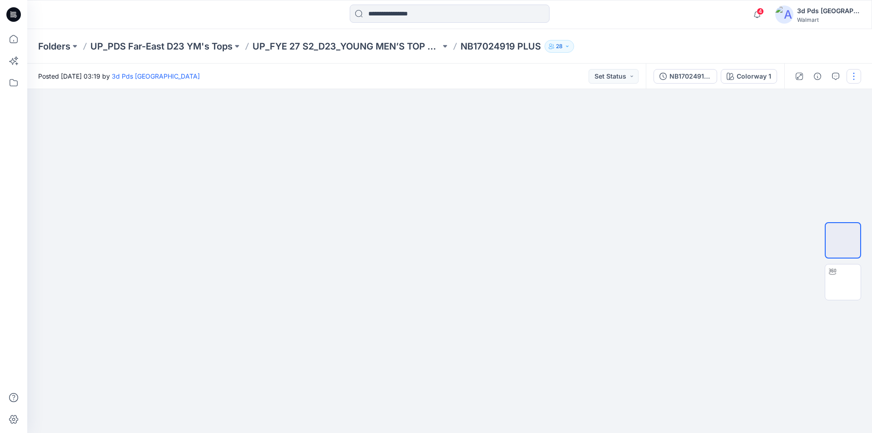
click at [850, 79] on button "button" at bounding box center [854, 76] width 15 height 15
click at [802, 120] on button "Edit" at bounding box center [816, 122] width 84 height 17
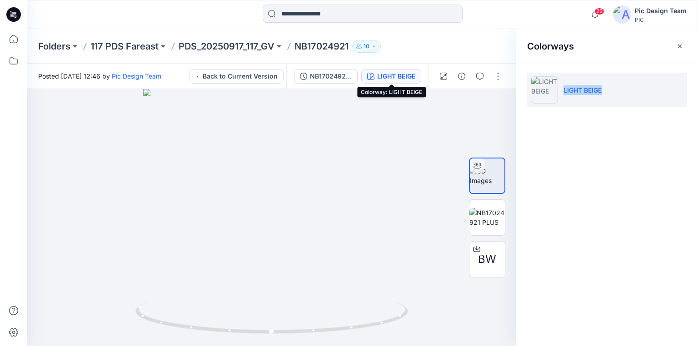
click at [384, 76] on div "LIGHT BEIGE" at bounding box center [396, 76] width 38 height 10
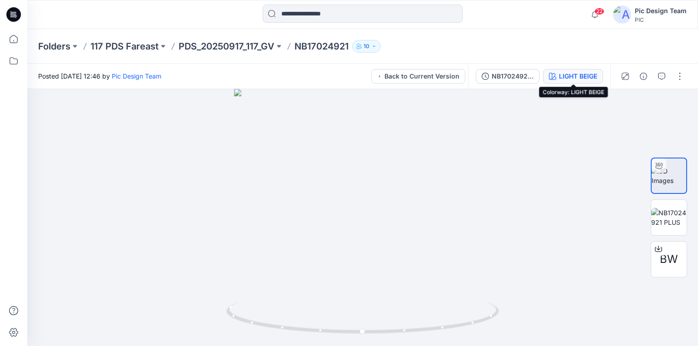
click at [566, 74] on div "LIGHT BEIGE" at bounding box center [578, 76] width 38 height 10
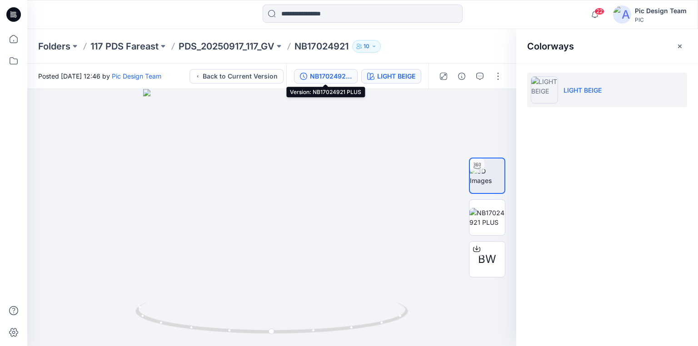
click at [323, 77] on div "NB17024921 PLUS" at bounding box center [331, 76] width 42 height 10
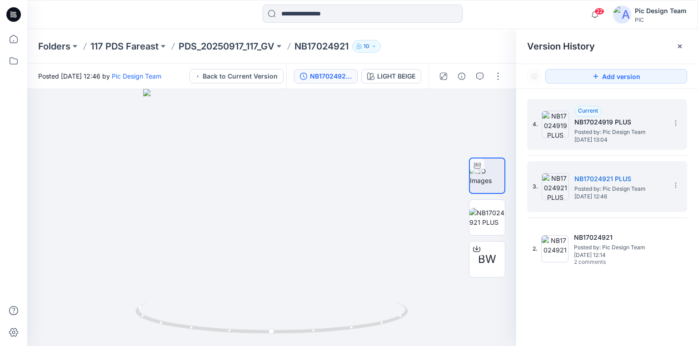
click at [607, 128] on span "Posted by: Pic Design Team" at bounding box center [619, 132] width 91 height 9
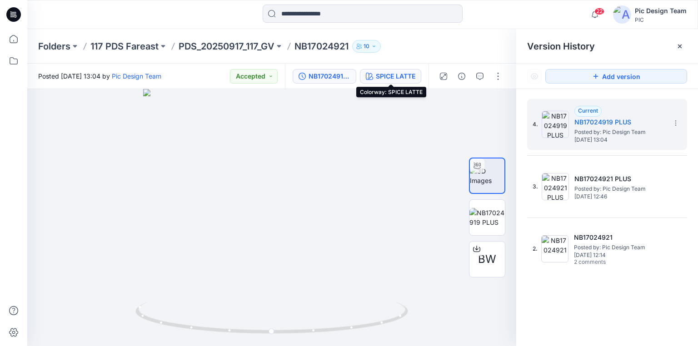
click at [402, 74] on div "SPICE LATTE" at bounding box center [396, 76] width 40 height 10
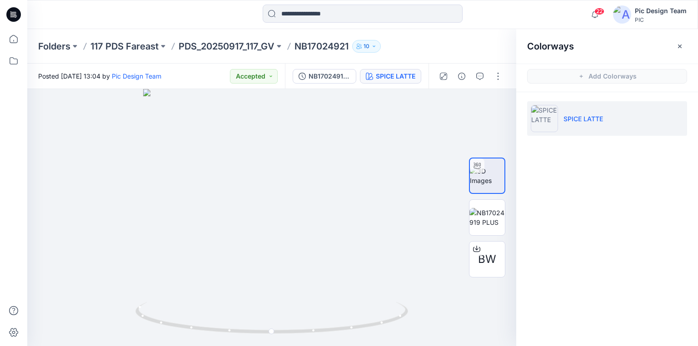
click at [569, 119] on p "SPICE LATTE" at bounding box center [583, 119] width 40 height 10
click at [598, 118] on p "SPICE LATTE" at bounding box center [583, 119] width 40 height 10
copy p "SPICE LATTE"
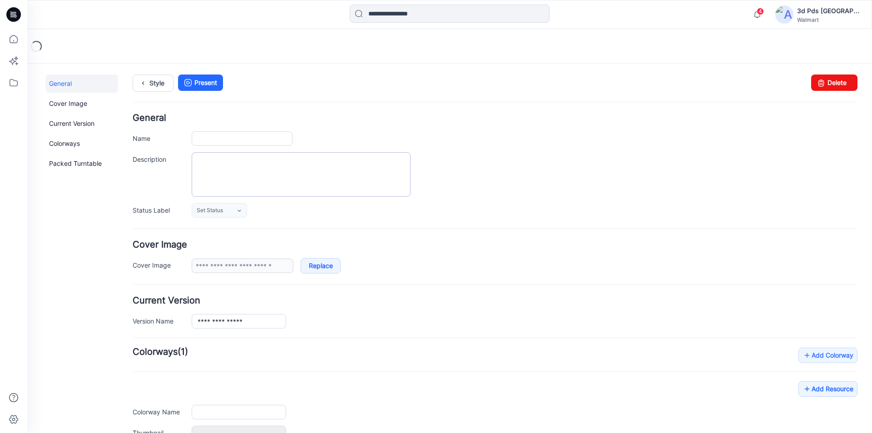
type input "**********"
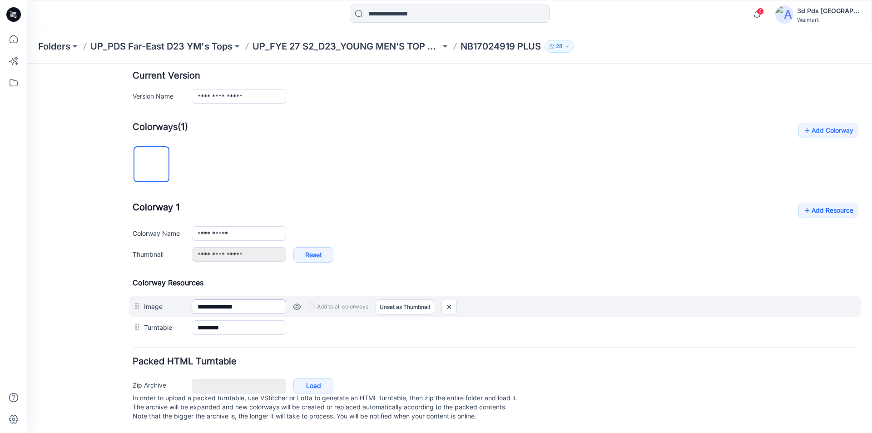
scroll to position [234, 0]
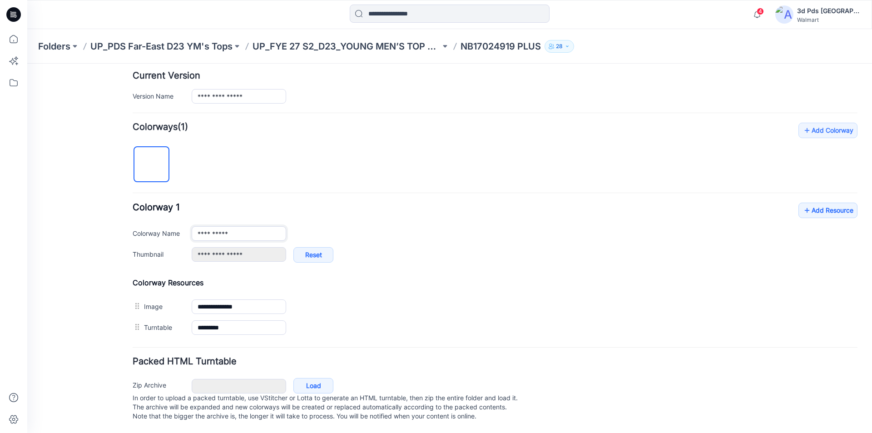
click at [233, 228] on input "**********" at bounding box center [239, 233] width 94 height 15
drag, startPoint x: 241, startPoint y: 225, endPoint x: 180, endPoint y: 223, distance: 60.9
click at [180, 226] on div "**********" at bounding box center [495, 233] width 725 height 15
paste input "*"
type input "**********"
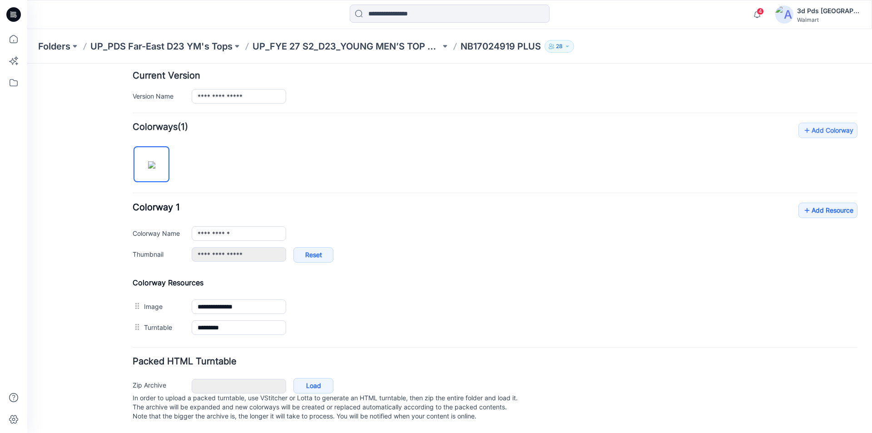
click at [316, 160] on div "**********" at bounding box center [495, 230] width 725 height 215
click at [803, 203] on icon at bounding box center [807, 210] width 9 height 15
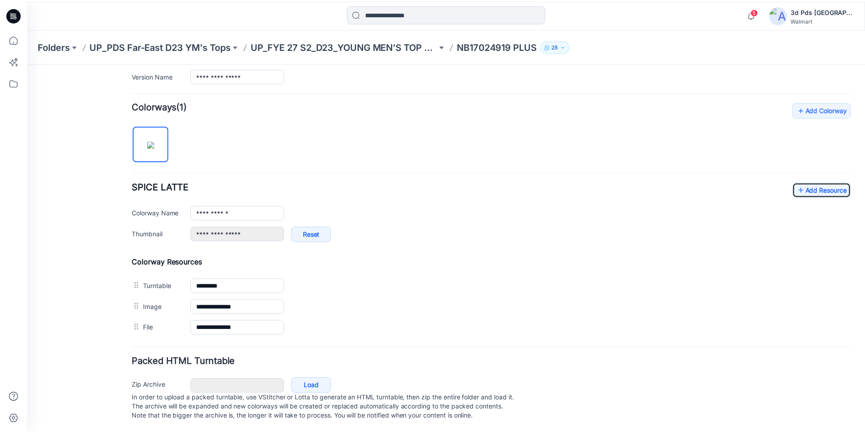
scroll to position [255, 0]
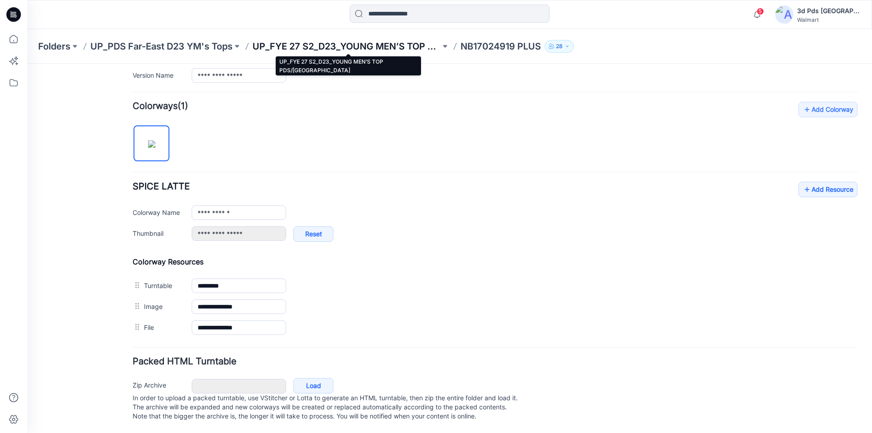
click at [392, 48] on p "UP_FYE 27 S2_D23_YOUNG MEN’S TOP PDS/FAR EAST" at bounding box center [347, 46] width 188 height 13
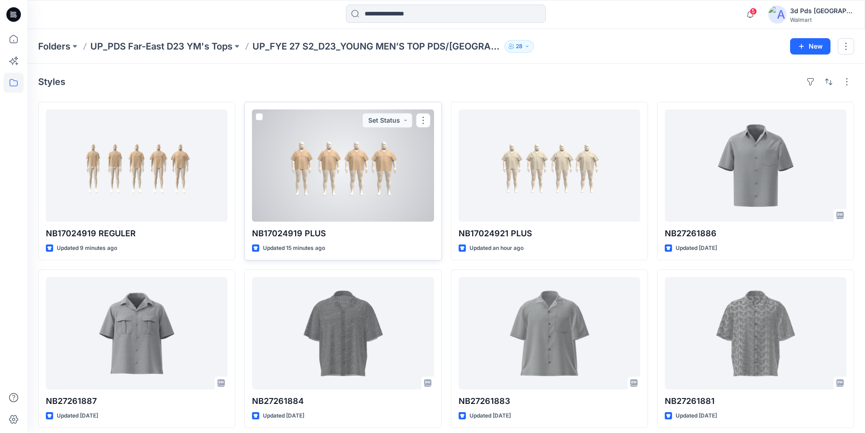
click at [372, 188] on div at bounding box center [343, 165] width 182 height 112
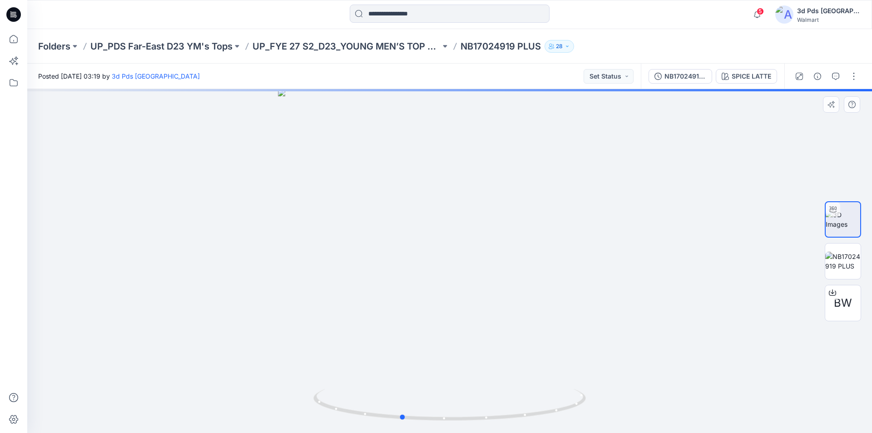
drag, startPoint x: 563, startPoint y: 413, endPoint x: 488, endPoint y: 387, distance: 79.4
click at [500, 389] on icon at bounding box center [450, 406] width 275 height 34
click at [13, 10] on icon at bounding box center [13, 14] width 15 height 15
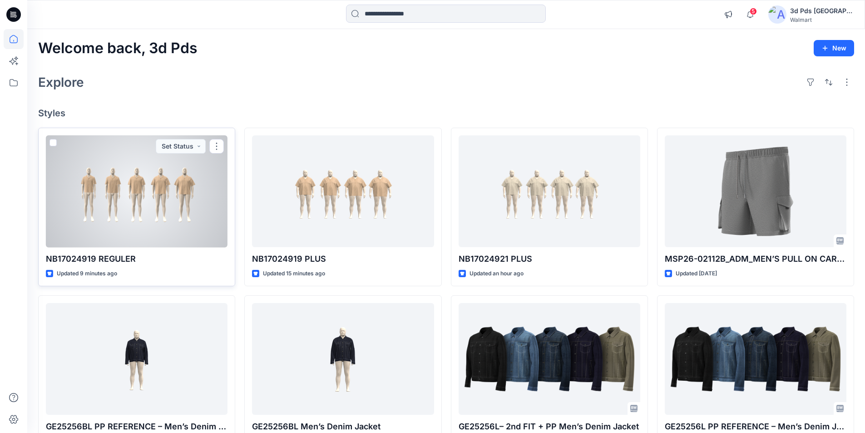
click at [170, 228] on div at bounding box center [137, 191] width 182 height 112
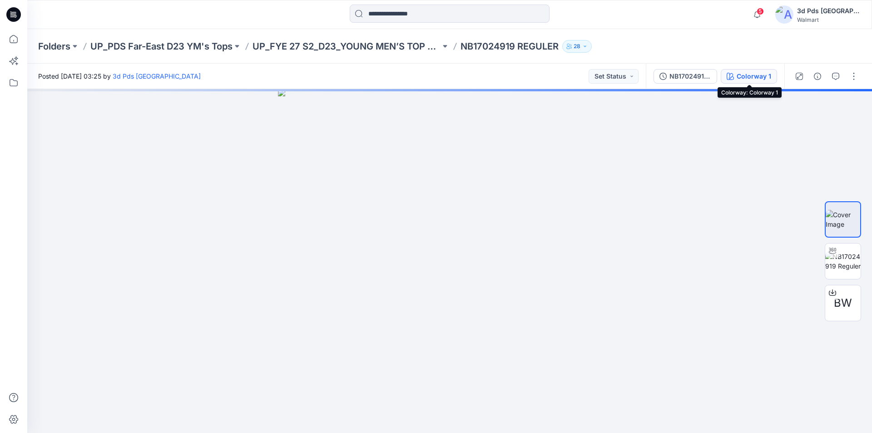
click at [744, 77] on div "Colorway 1" at bounding box center [754, 76] width 35 height 10
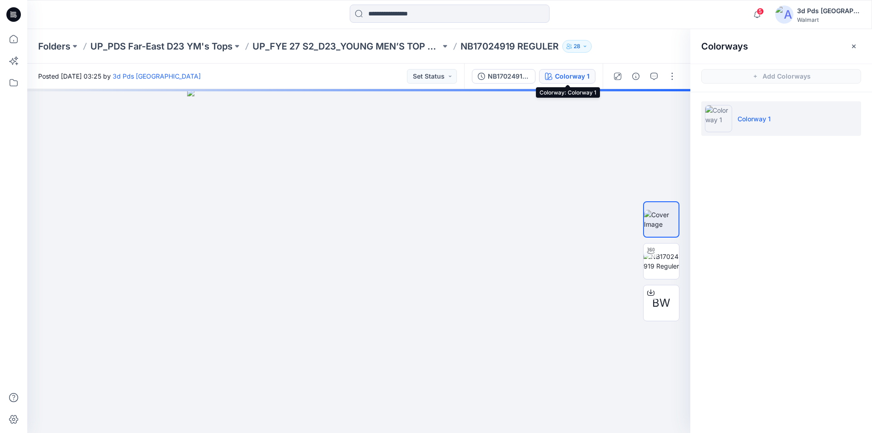
click at [570, 76] on div "Colorway 1" at bounding box center [572, 76] width 35 height 10
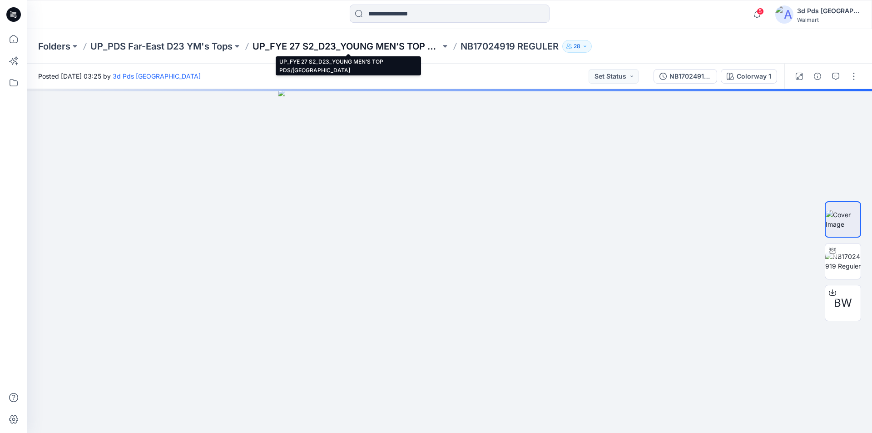
click at [303, 42] on p "UP_FYE 27 S2_D23_YOUNG MEN’S TOP PDS/FAR EAST" at bounding box center [347, 46] width 188 height 13
